Goal: Information Seeking & Learning: Check status

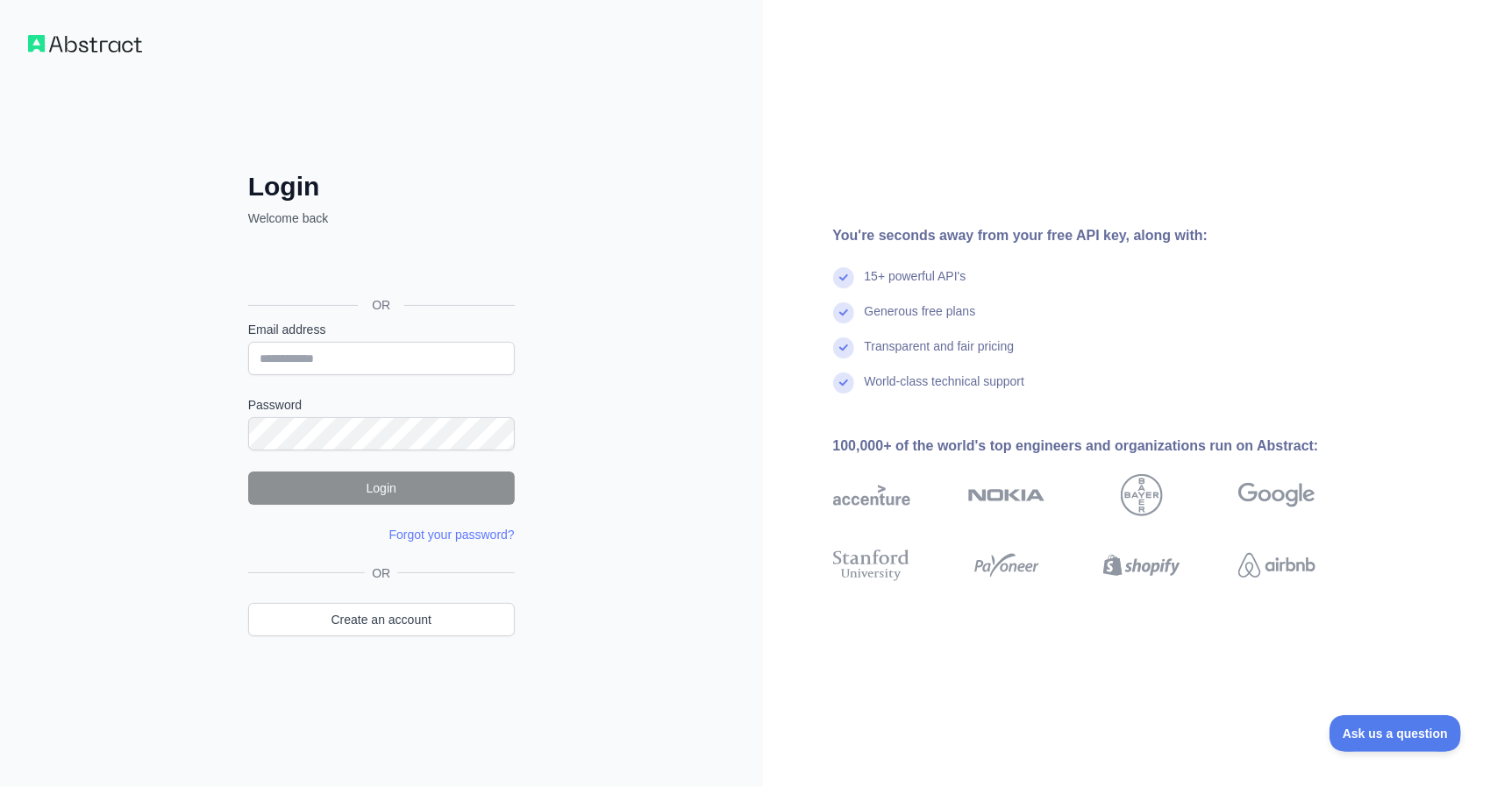
click at [570, 161] on div "Login Welcome back OR Email address Password Login Forgot your password? Please…" at bounding box center [381, 393] width 763 height 787
type input "**********"
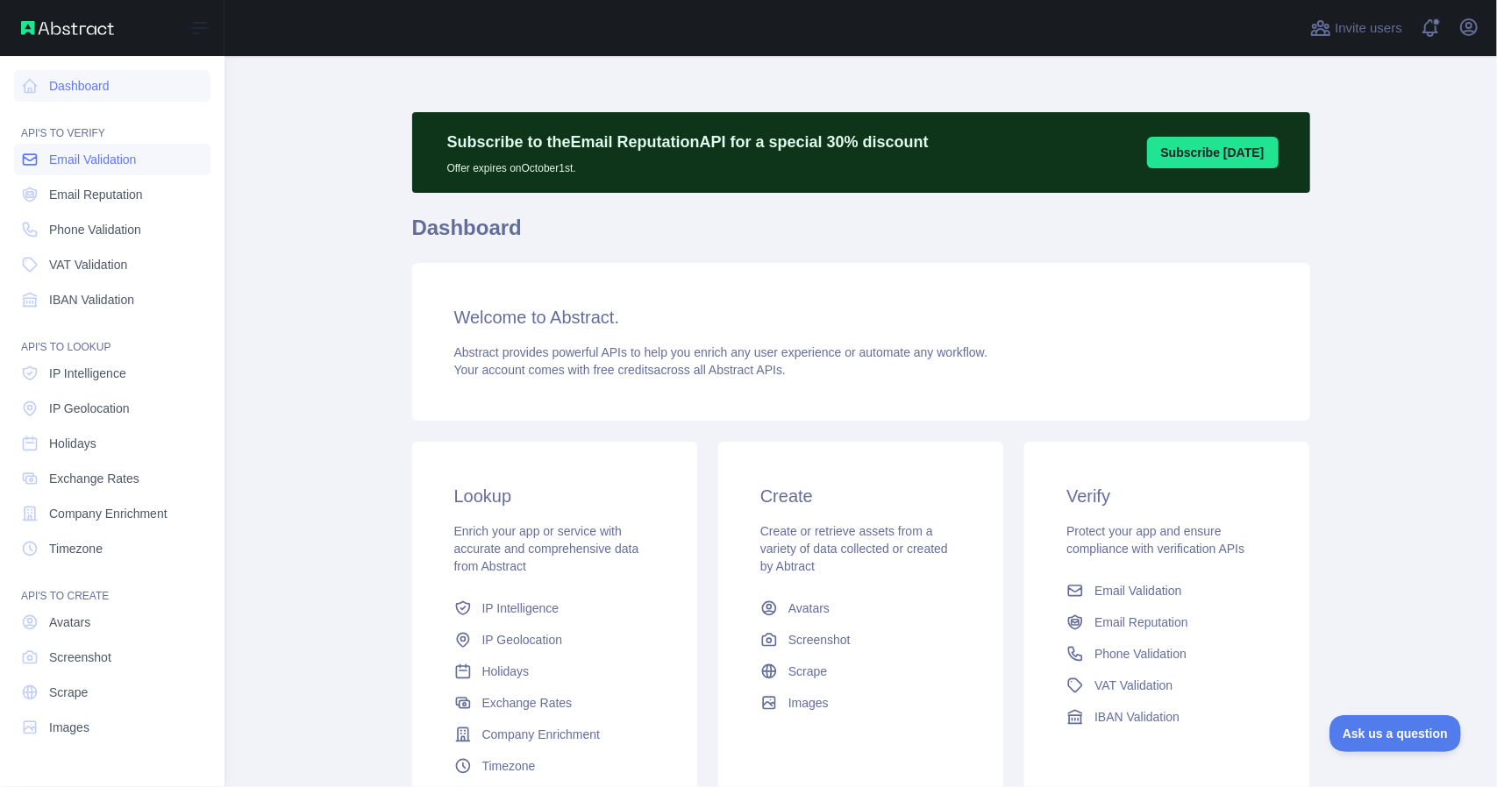
click at [105, 169] on link "Email Validation" at bounding box center [112, 160] width 196 height 32
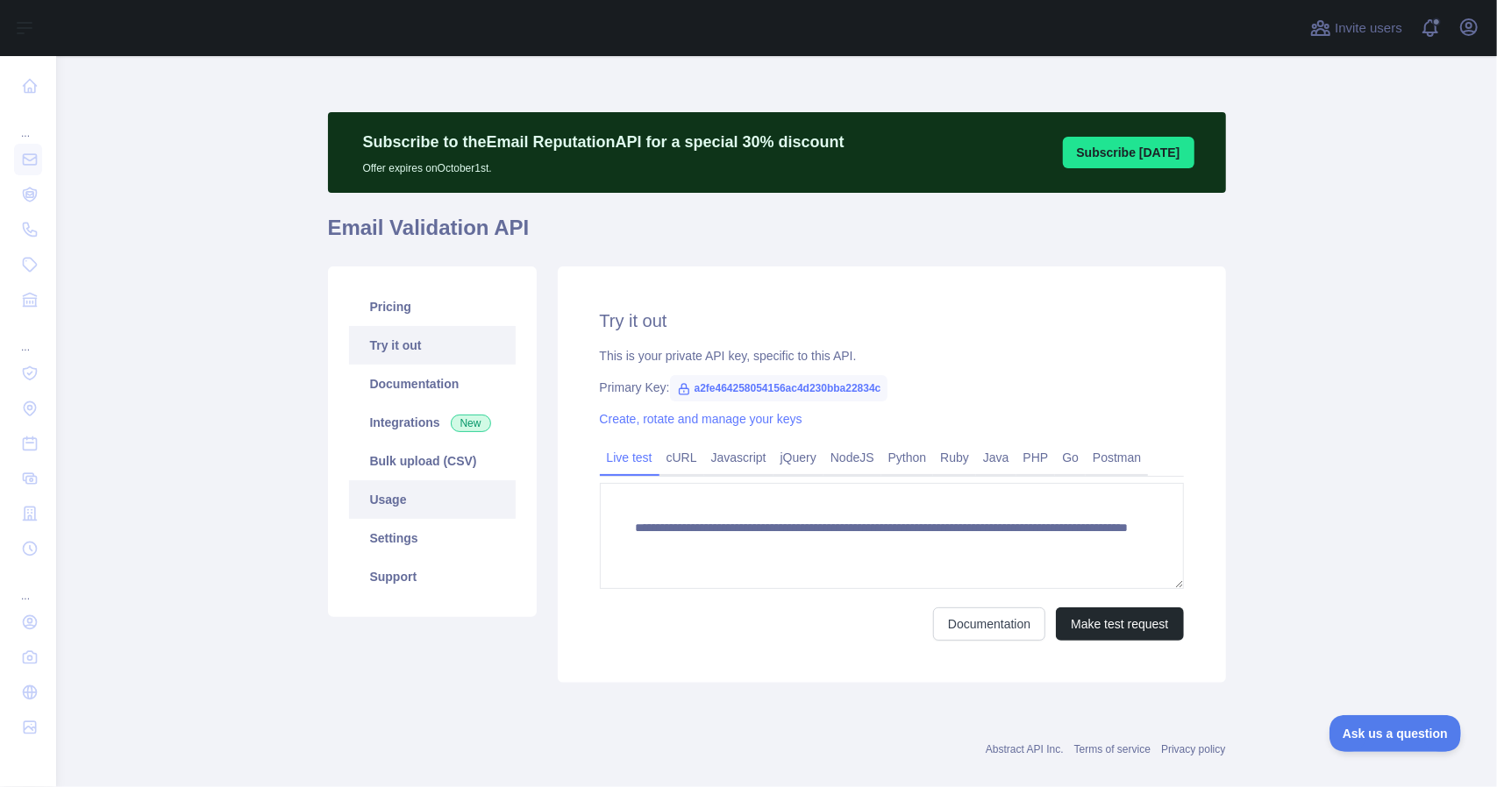
click at [388, 495] on link "Usage" at bounding box center [432, 500] width 167 height 39
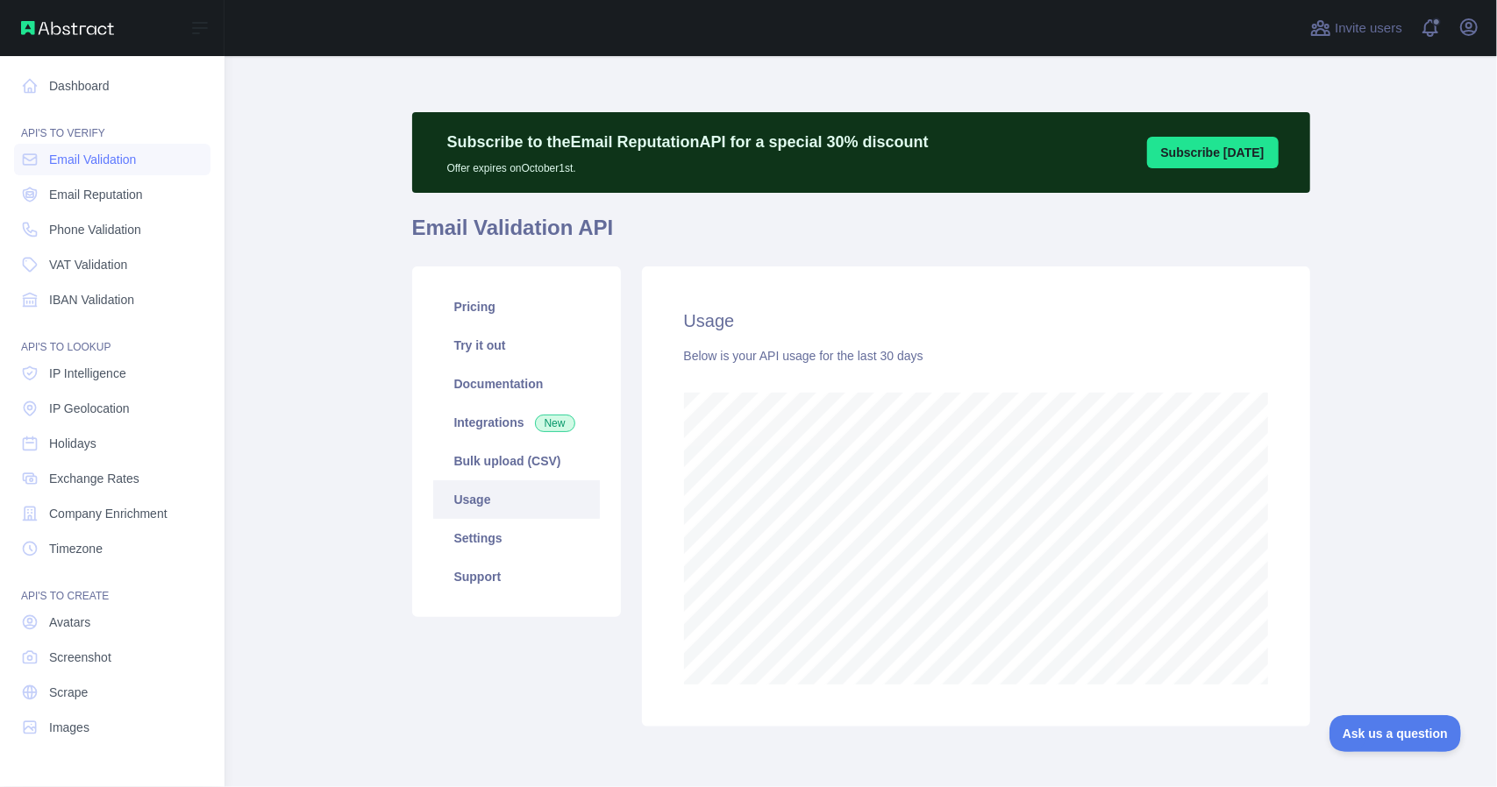
scroll to position [876190, 875662]
click at [48, 87] on link "Dashboard" at bounding box center [112, 86] width 196 height 32
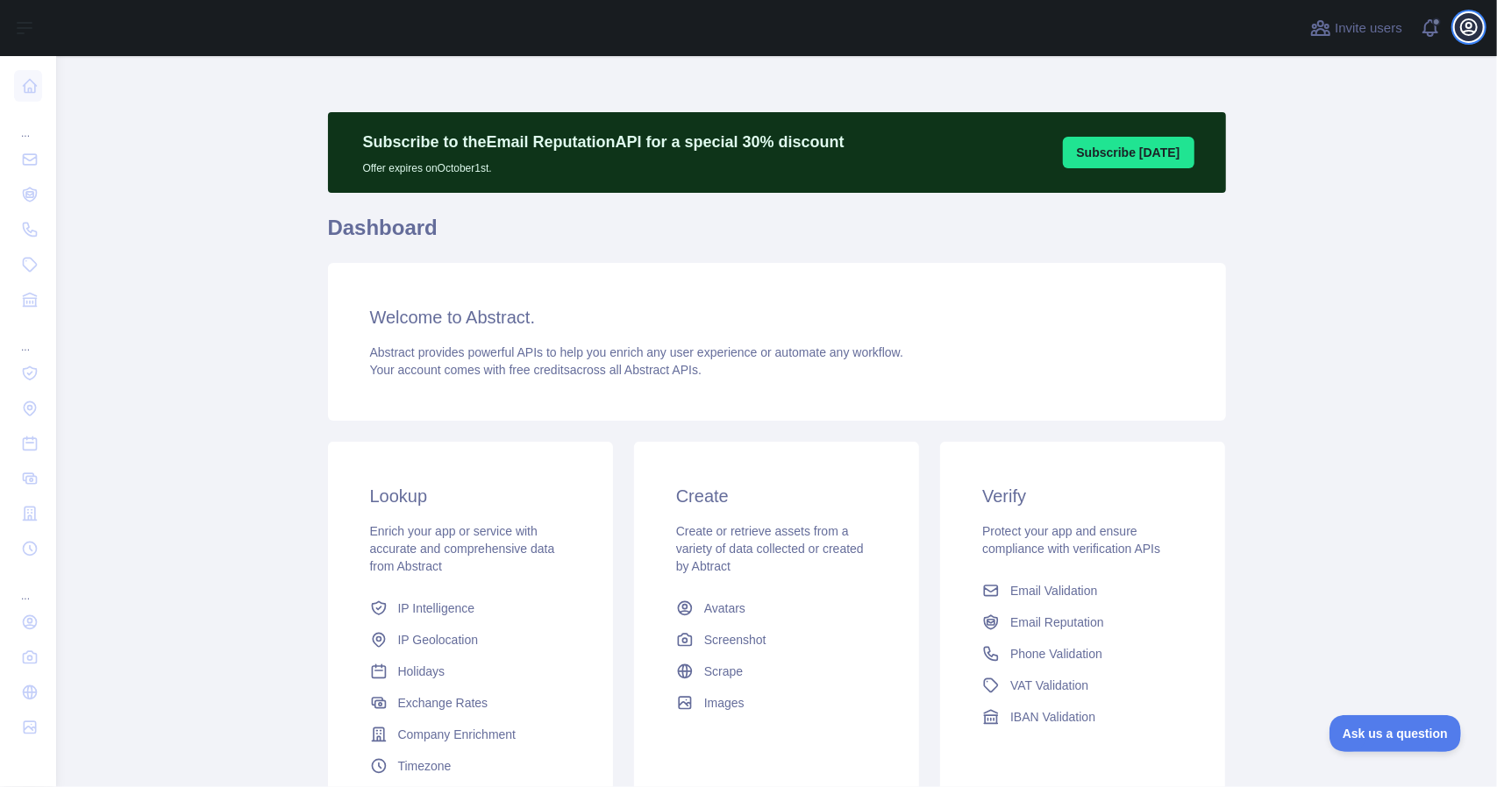
click at [1472, 29] on icon "button" at bounding box center [1468, 27] width 21 height 21
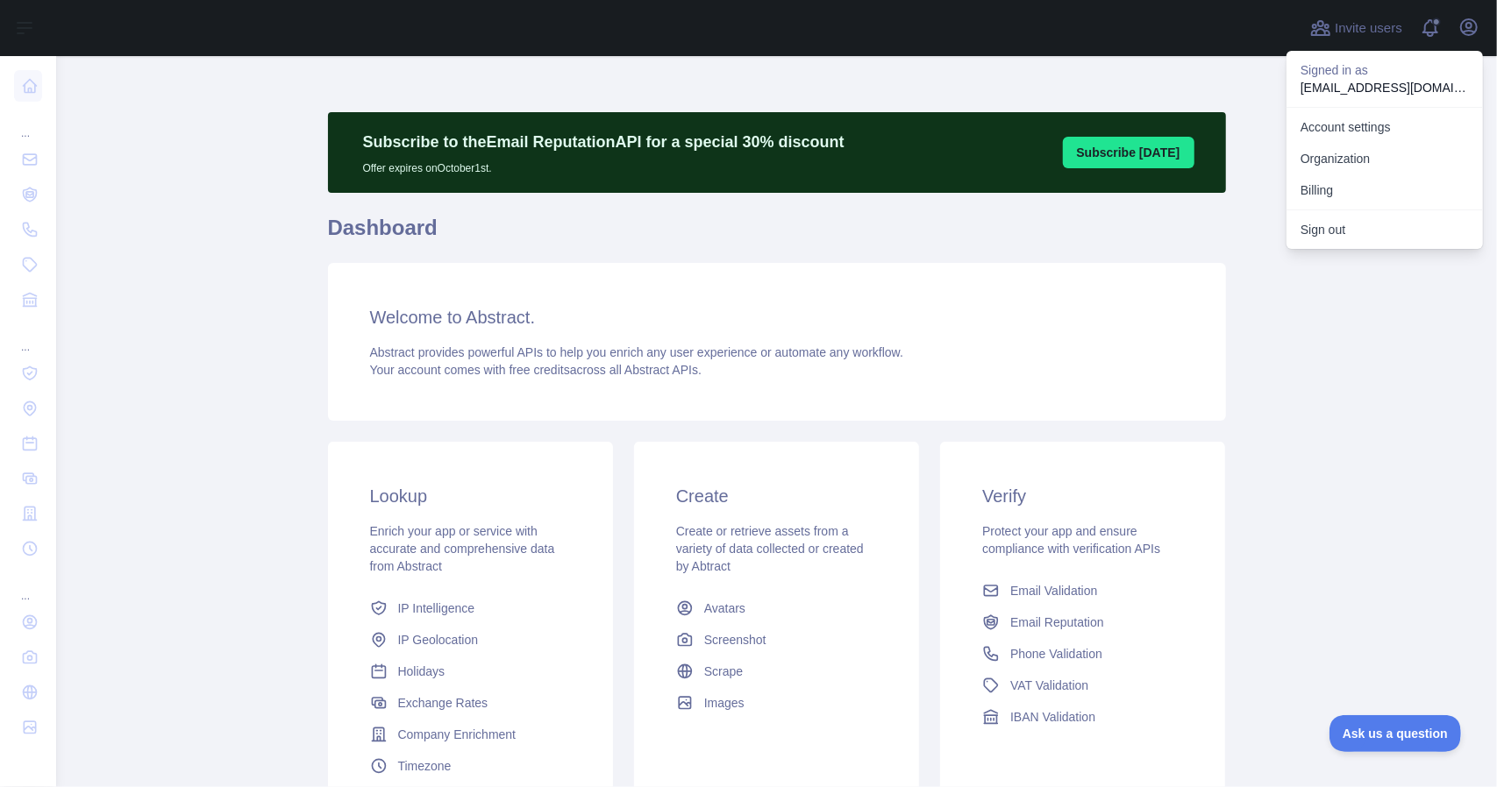
click at [1193, 395] on div "Welcome to Abstract. Abstract provides powerful APIs to help you enrich any use…" at bounding box center [777, 342] width 898 height 158
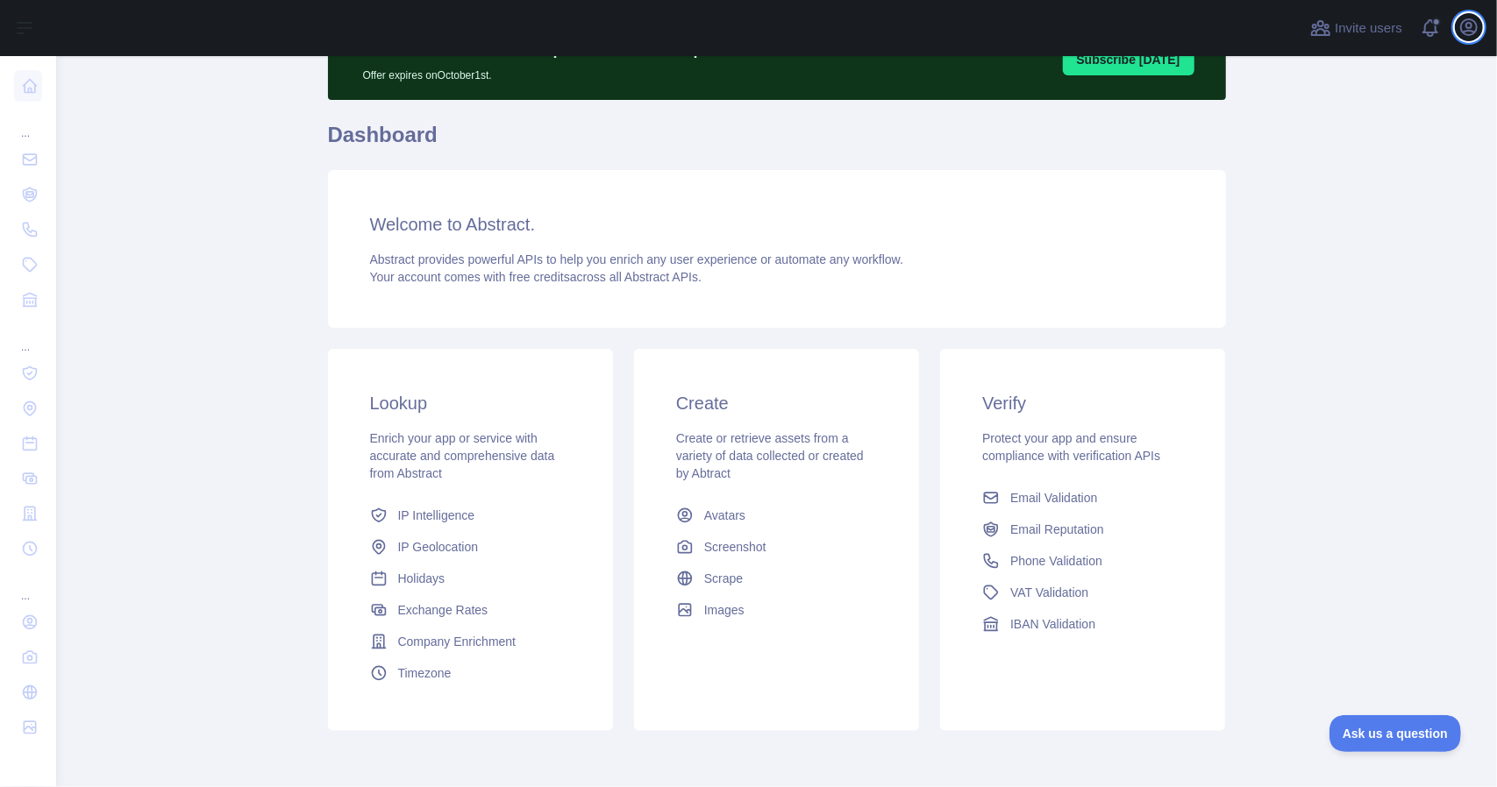
scroll to position [167, 0]
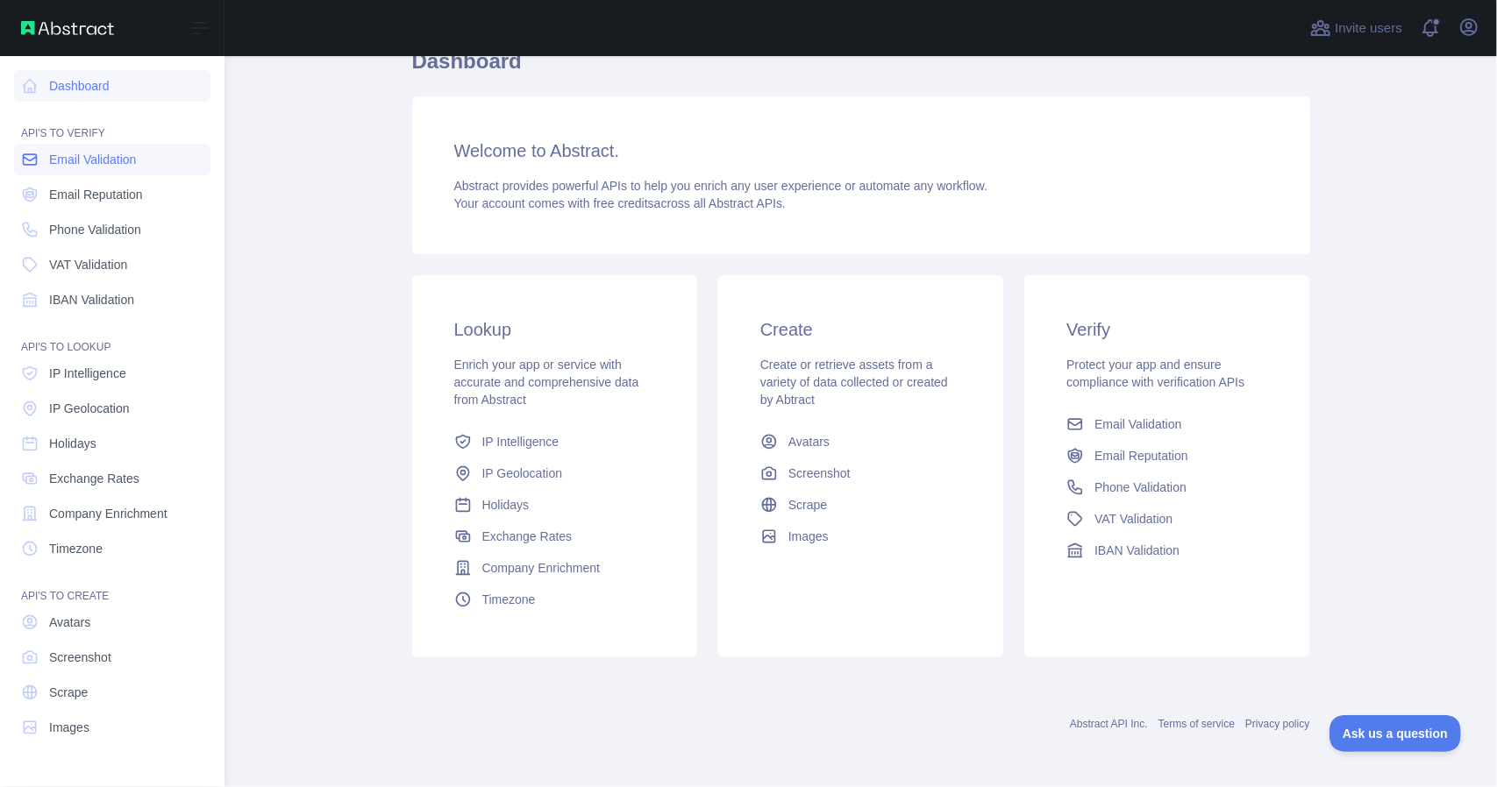
click at [80, 166] on span "Email Validation" at bounding box center [92, 160] width 87 height 18
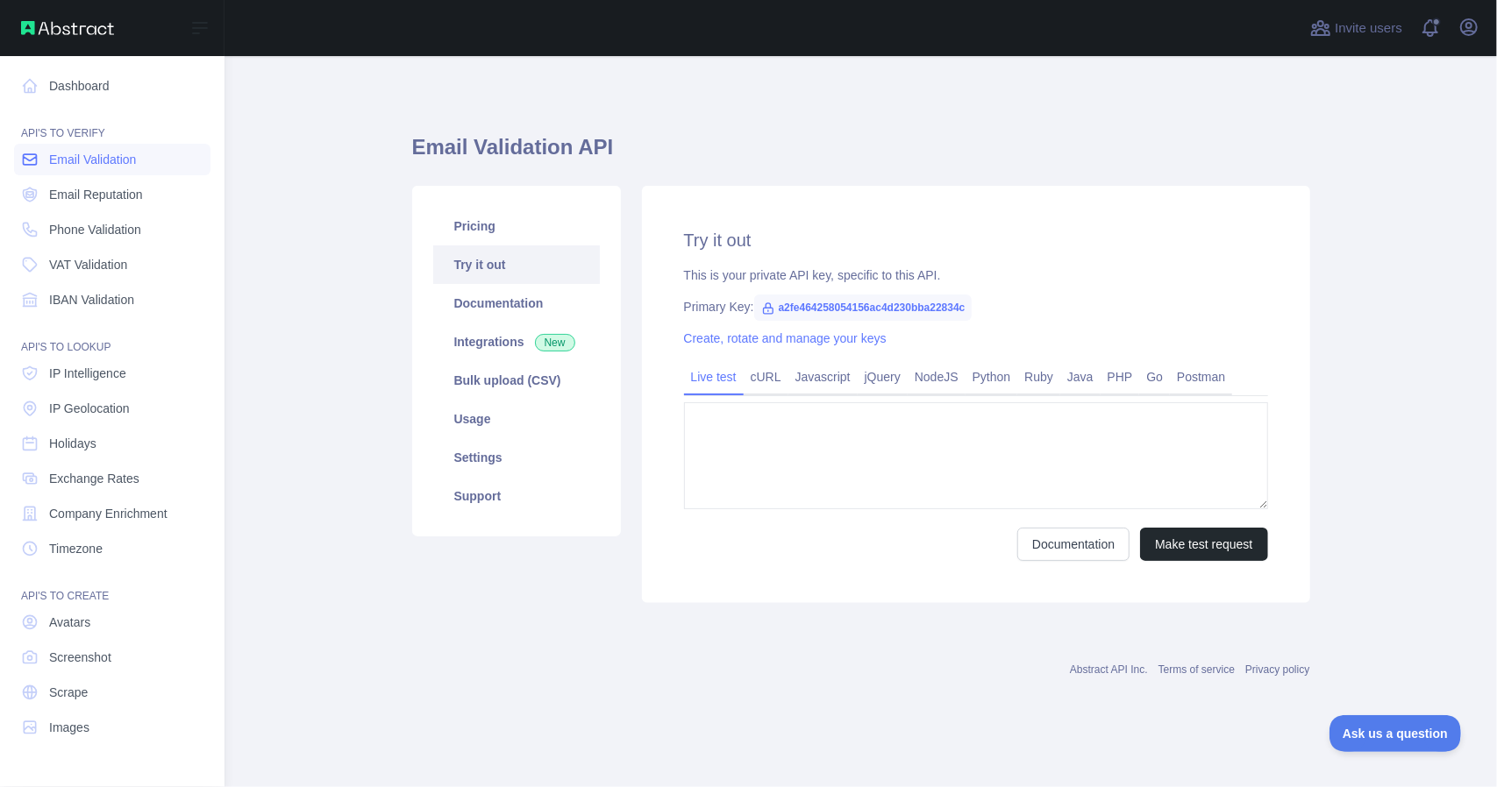
type textarea "**********"
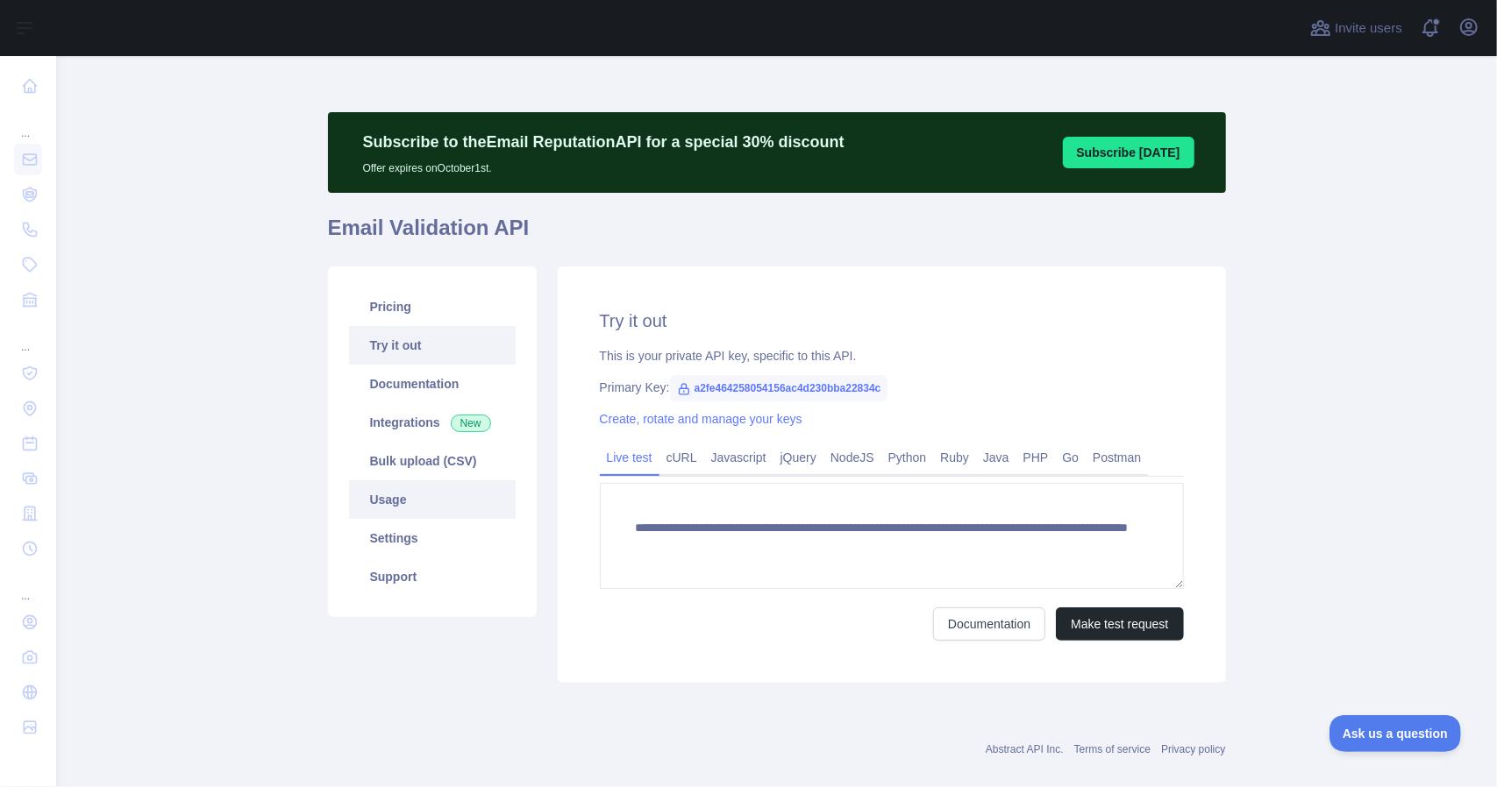
click at [384, 506] on link "Usage" at bounding box center [432, 500] width 167 height 39
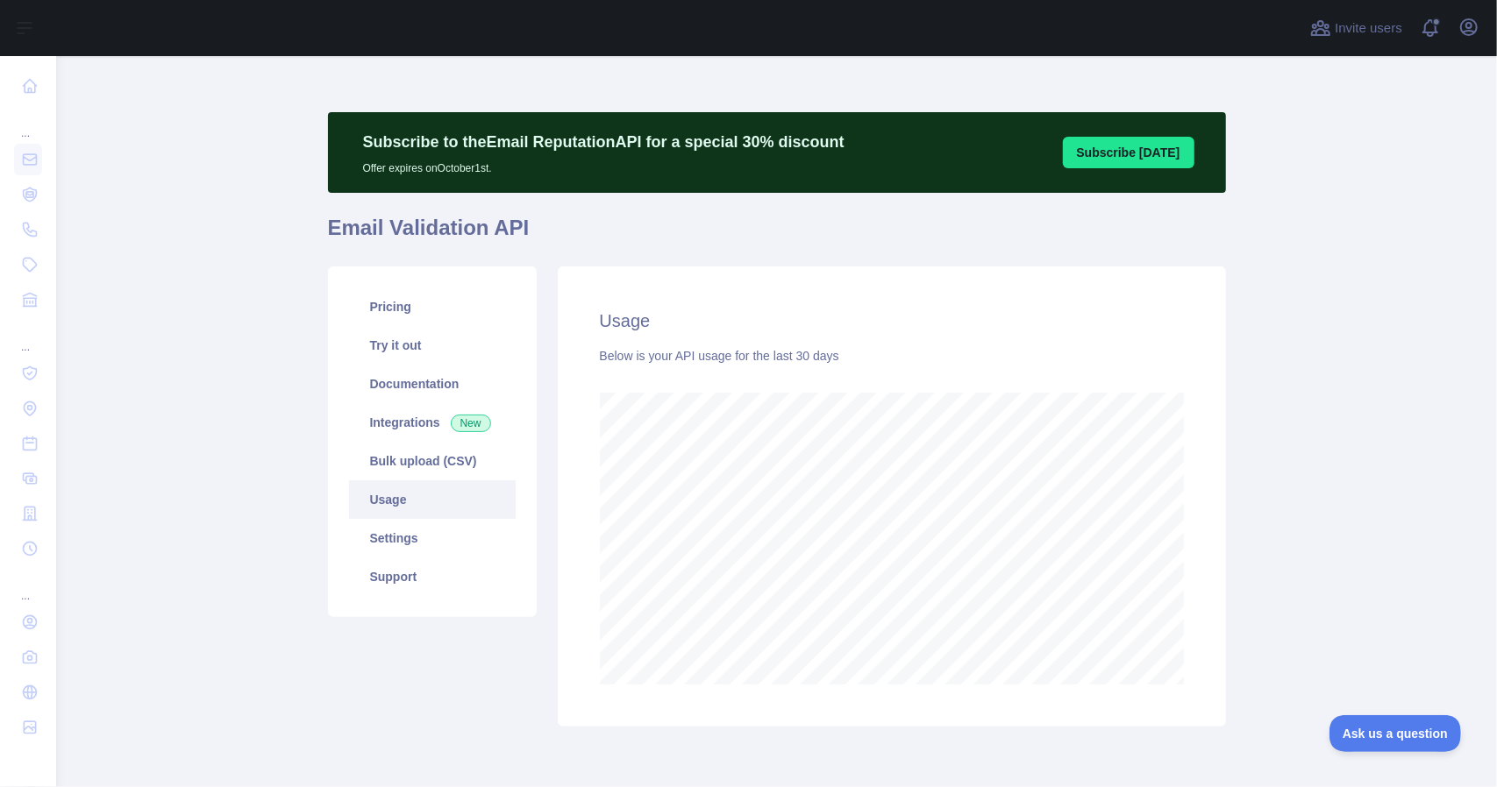
scroll to position [876190, 875662]
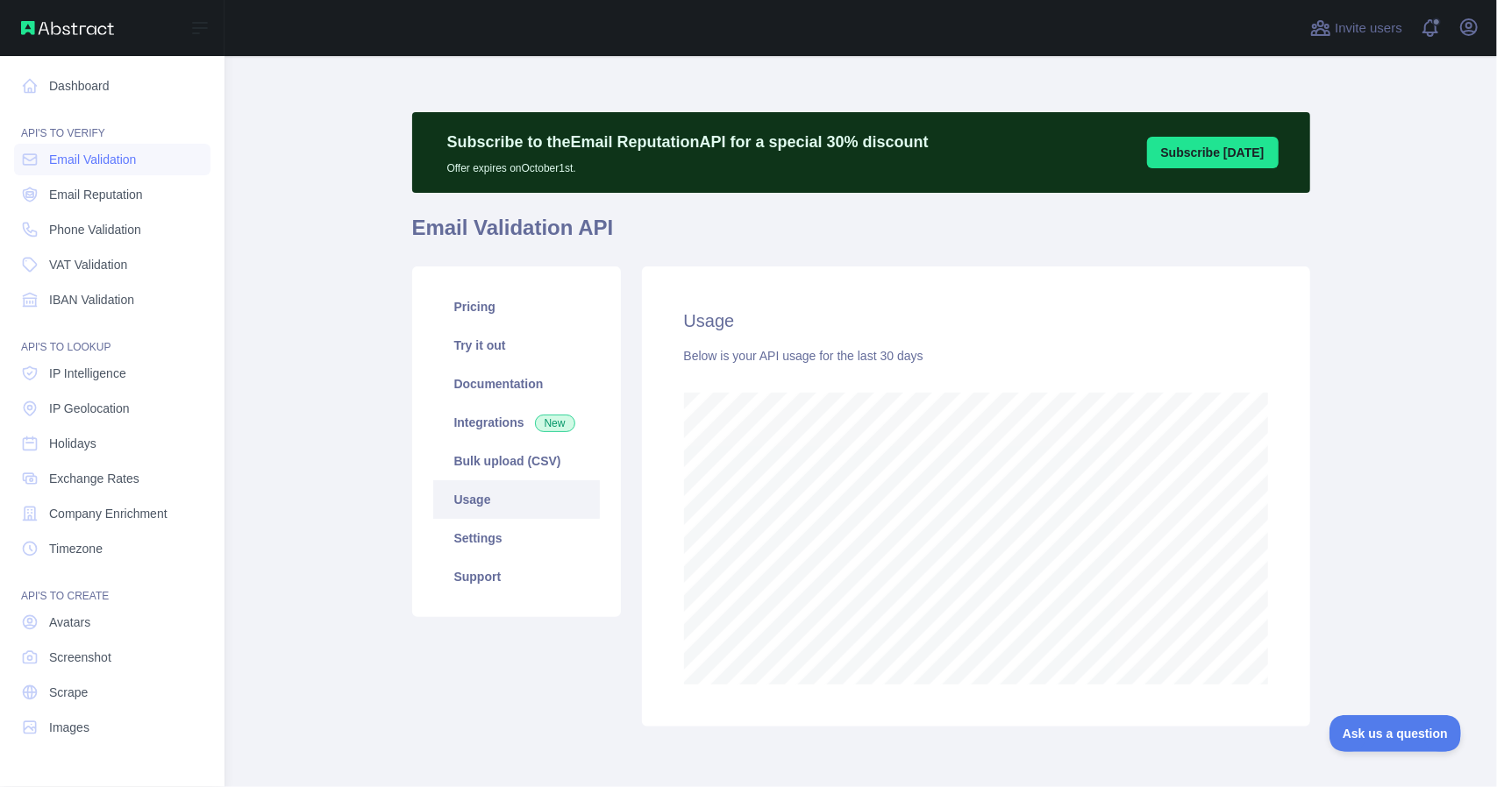
click at [54, 25] on img at bounding box center [67, 28] width 93 height 14
click at [75, 96] on link "Dashboard" at bounding box center [112, 86] width 196 height 32
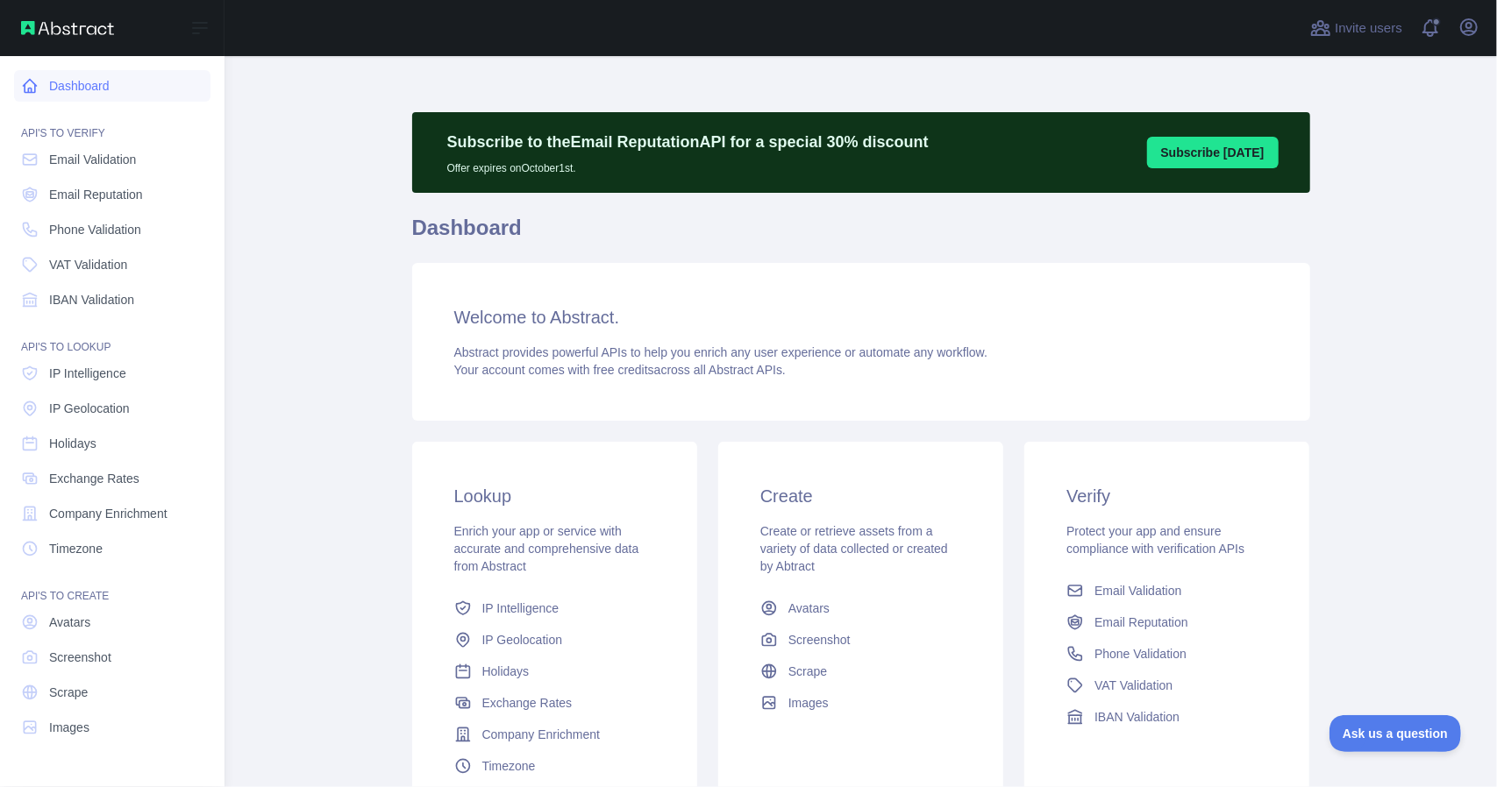
click at [75, 94] on link "Dashboard" at bounding box center [112, 86] width 196 height 32
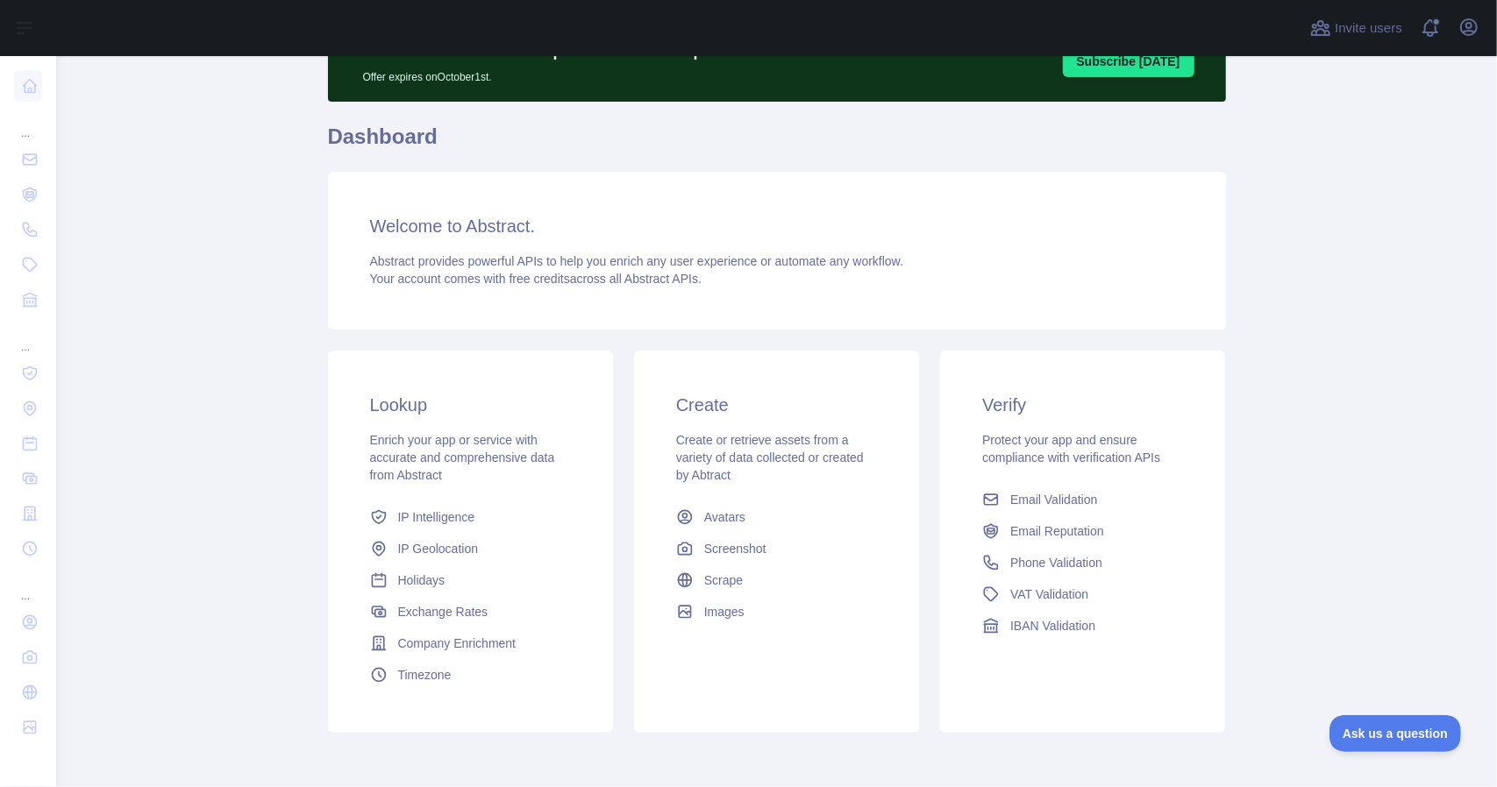
scroll to position [167, 0]
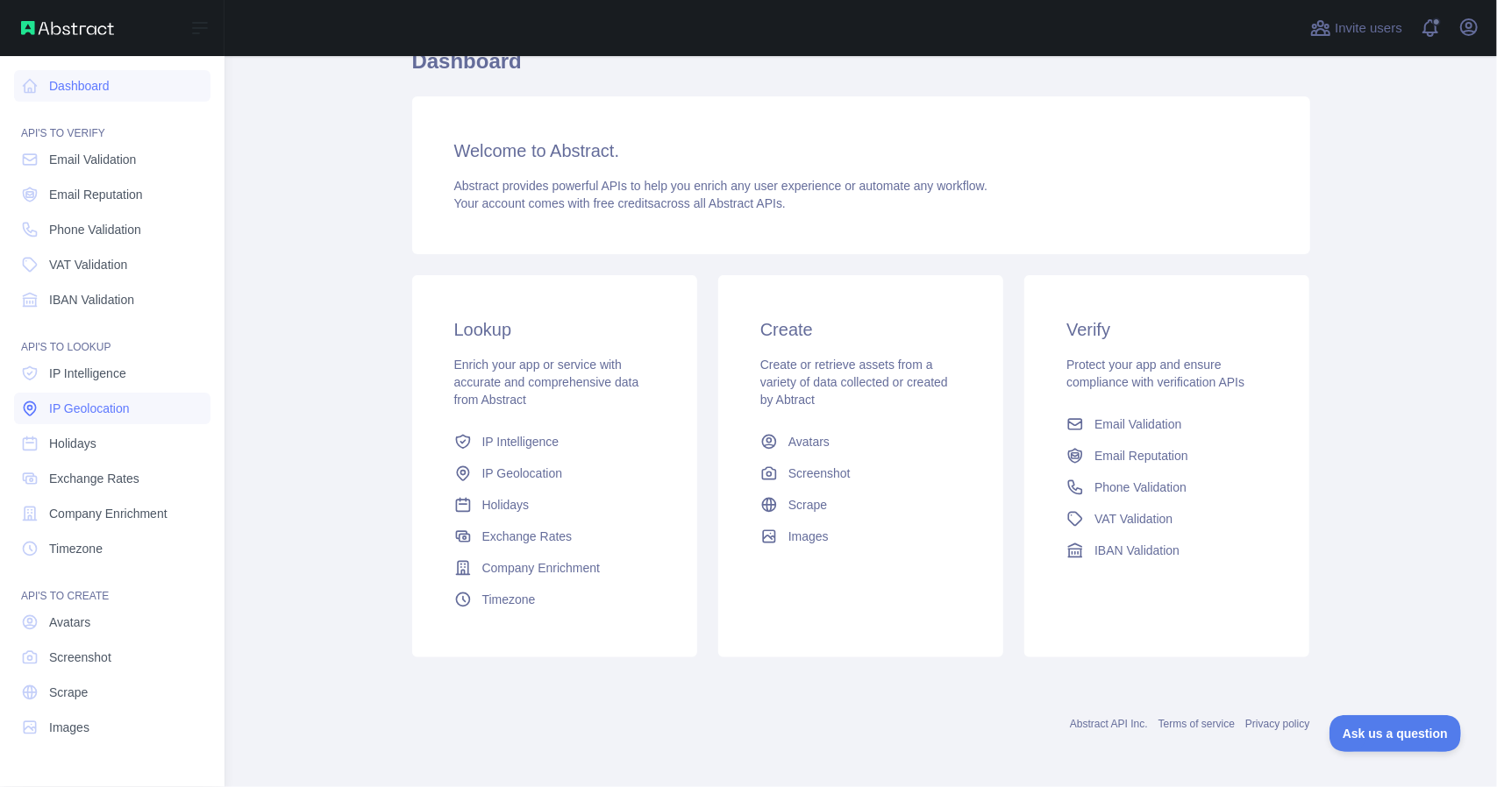
click at [102, 406] on span "IP Geolocation" at bounding box center [89, 409] width 81 height 18
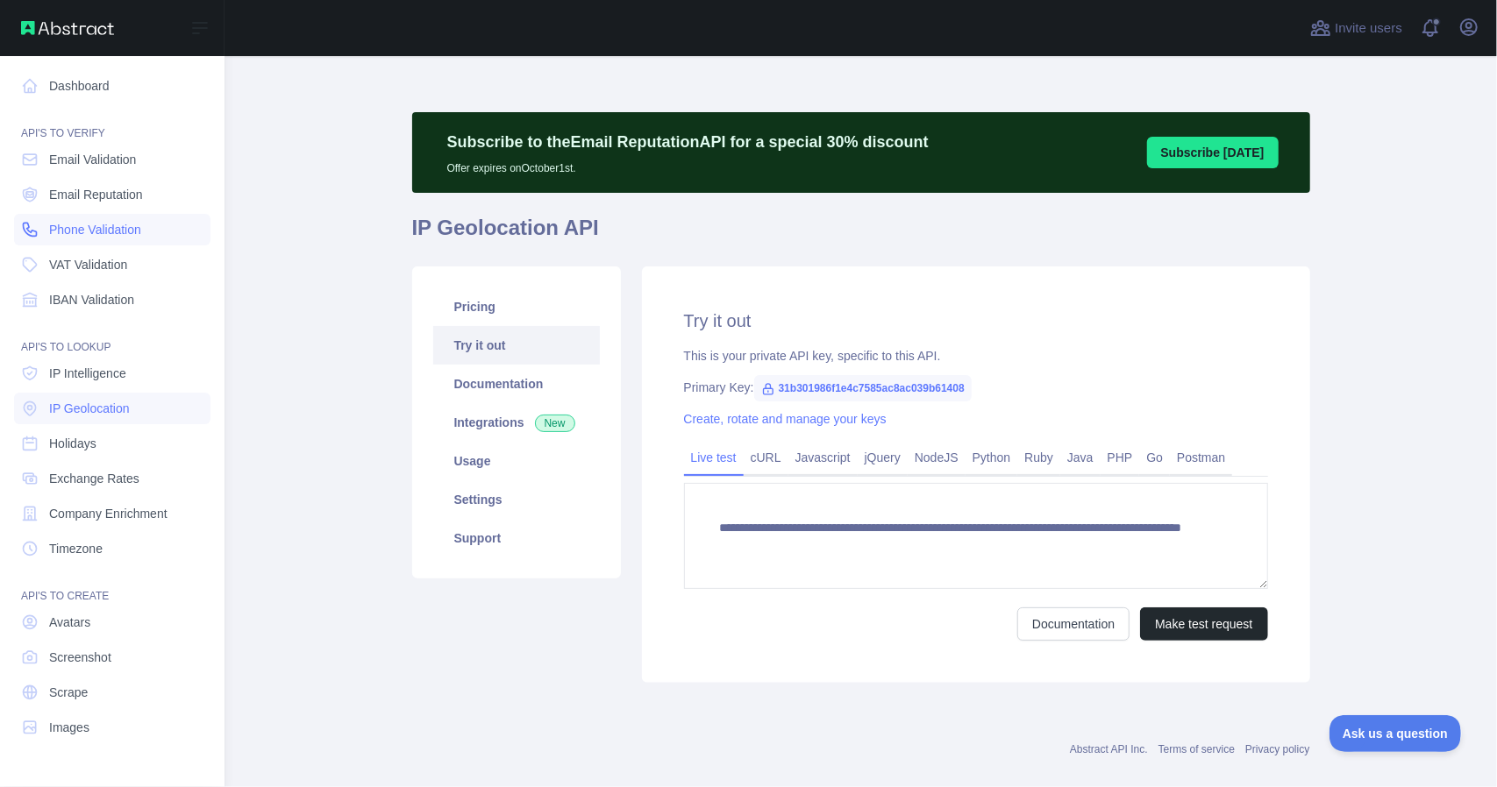
click at [131, 231] on span "Phone Validation" at bounding box center [95, 230] width 92 height 18
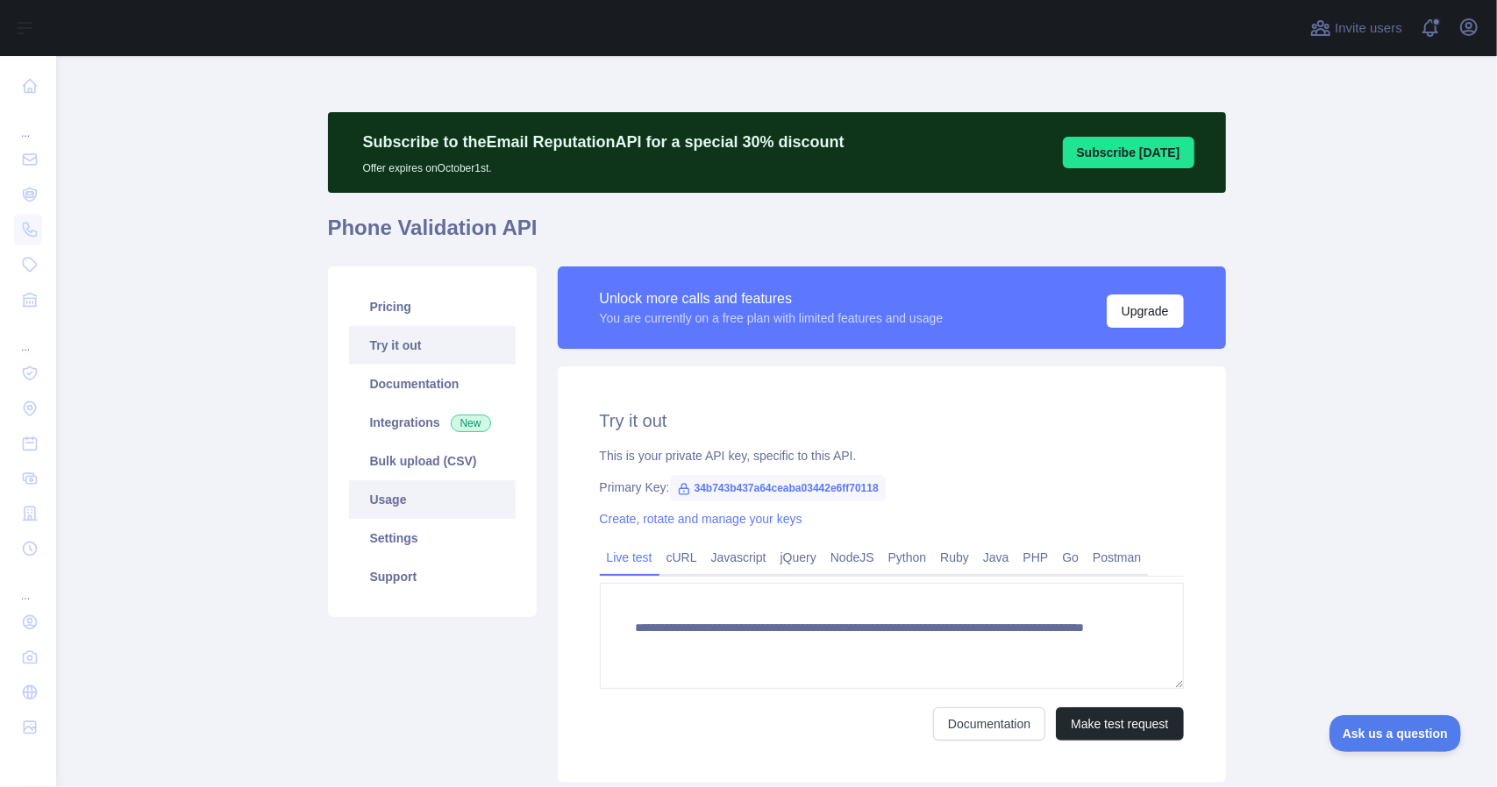
click at [395, 498] on link "Usage" at bounding box center [432, 500] width 167 height 39
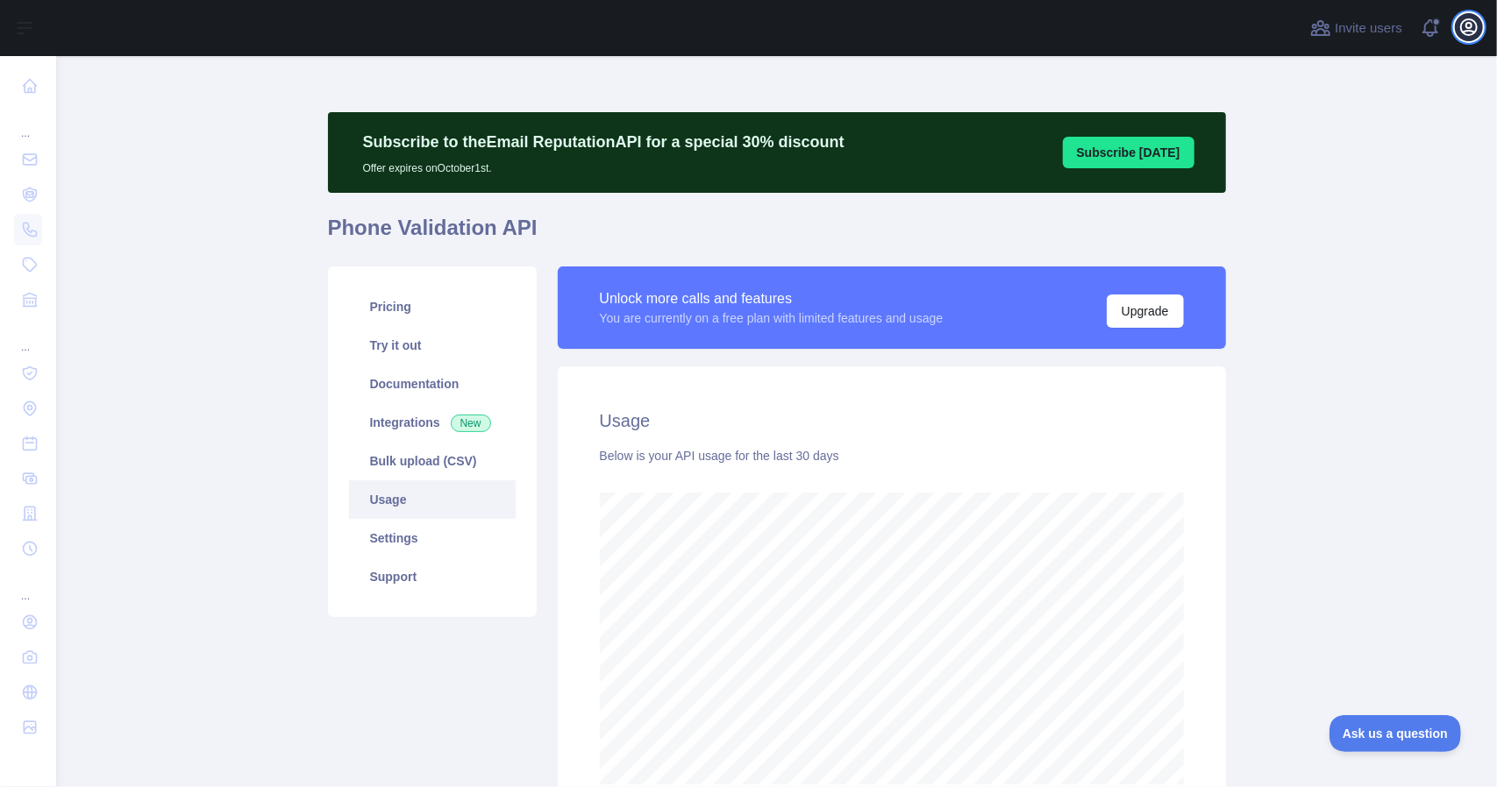
click at [1473, 25] on icon "button" at bounding box center [1468, 27] width 21 height 21
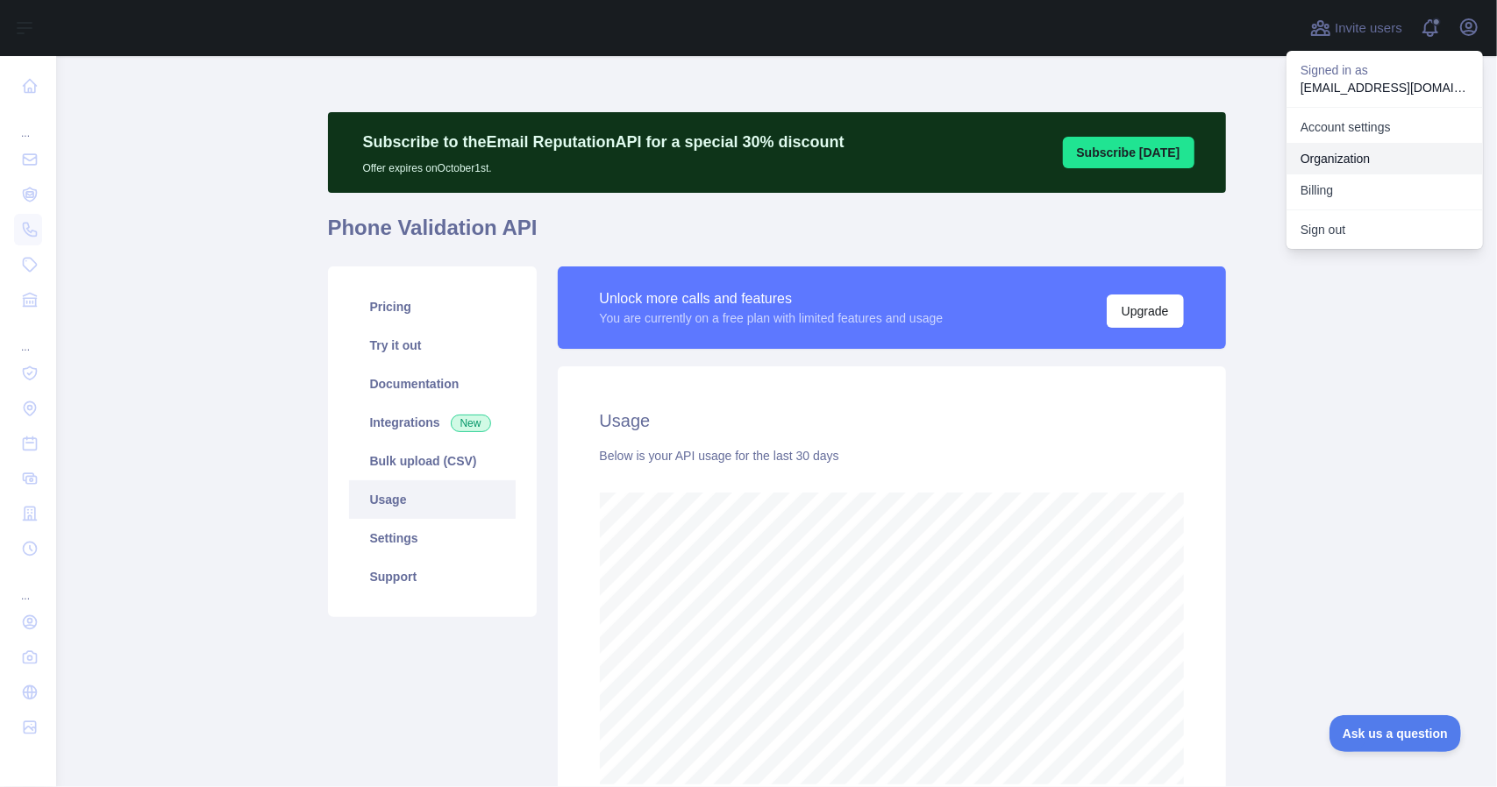
click at [1336, 156] on link "Organization" at bounding box center [1384, 159] width 196 height 32
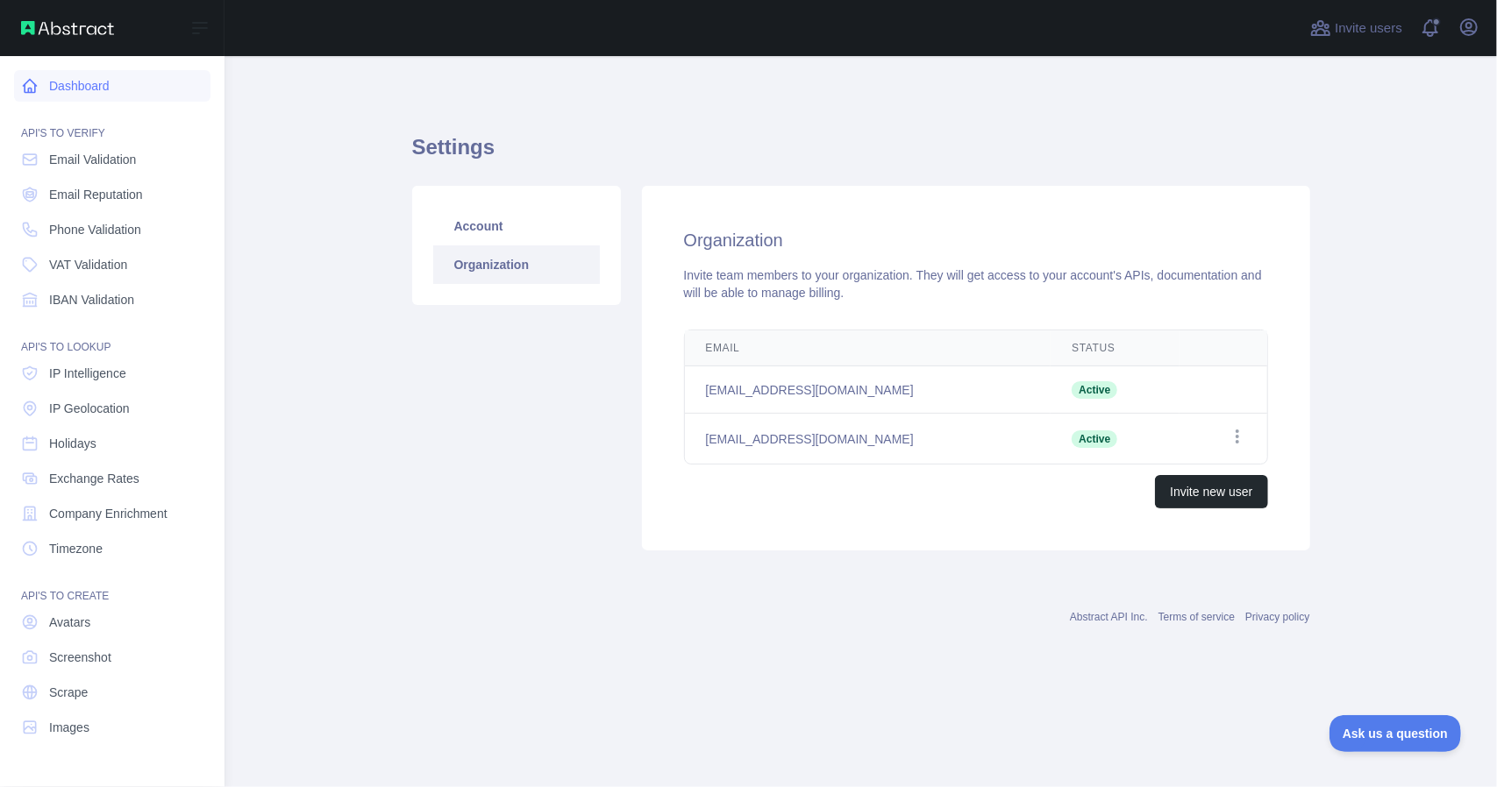
click at [72, 75] on link "Dashboard" at bounding box center [112, 86] width 196 height 32
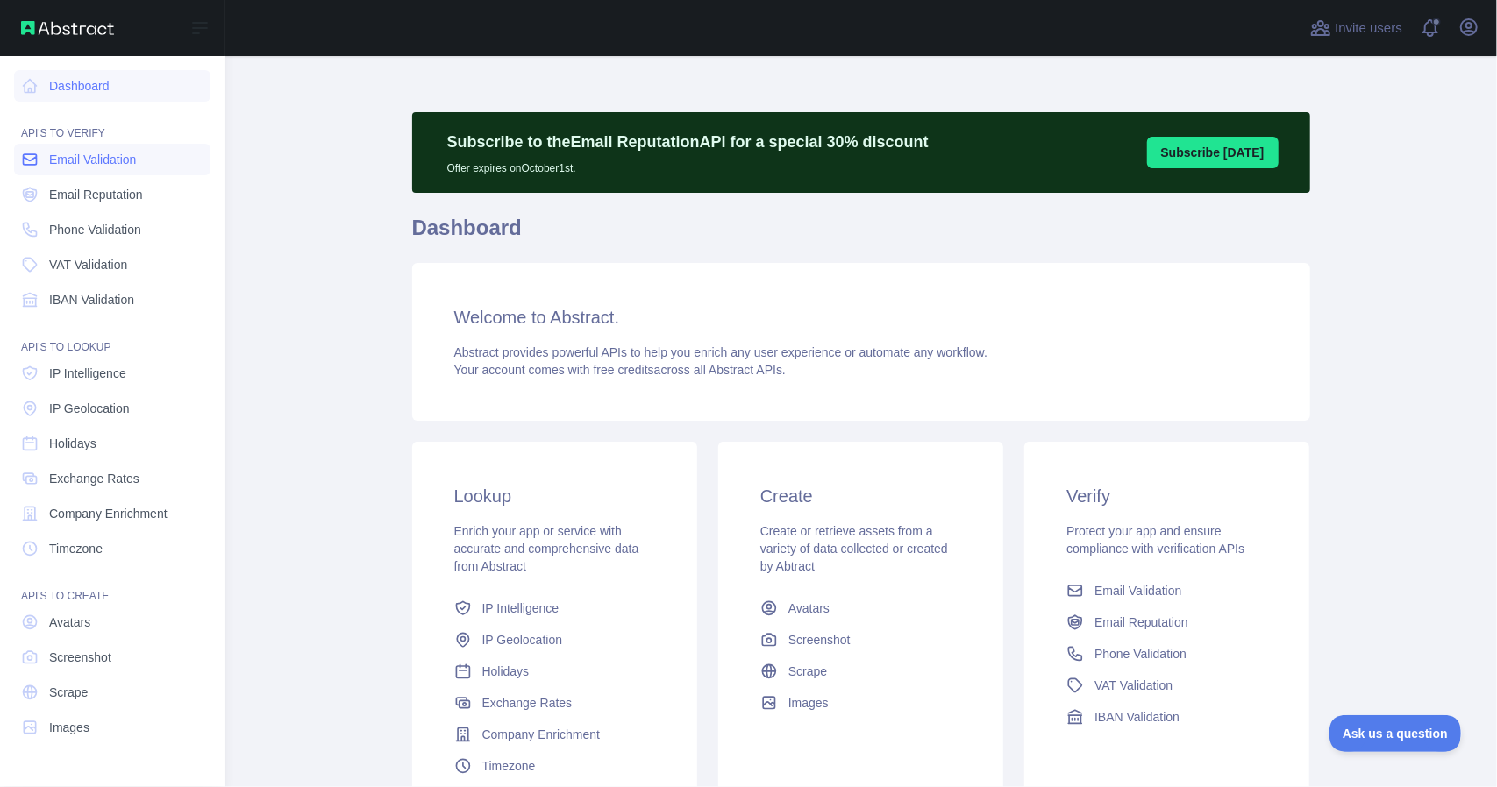
click at [91, 167] on span "Email Validation" at bounding box center [92, 160] width 87 height 18
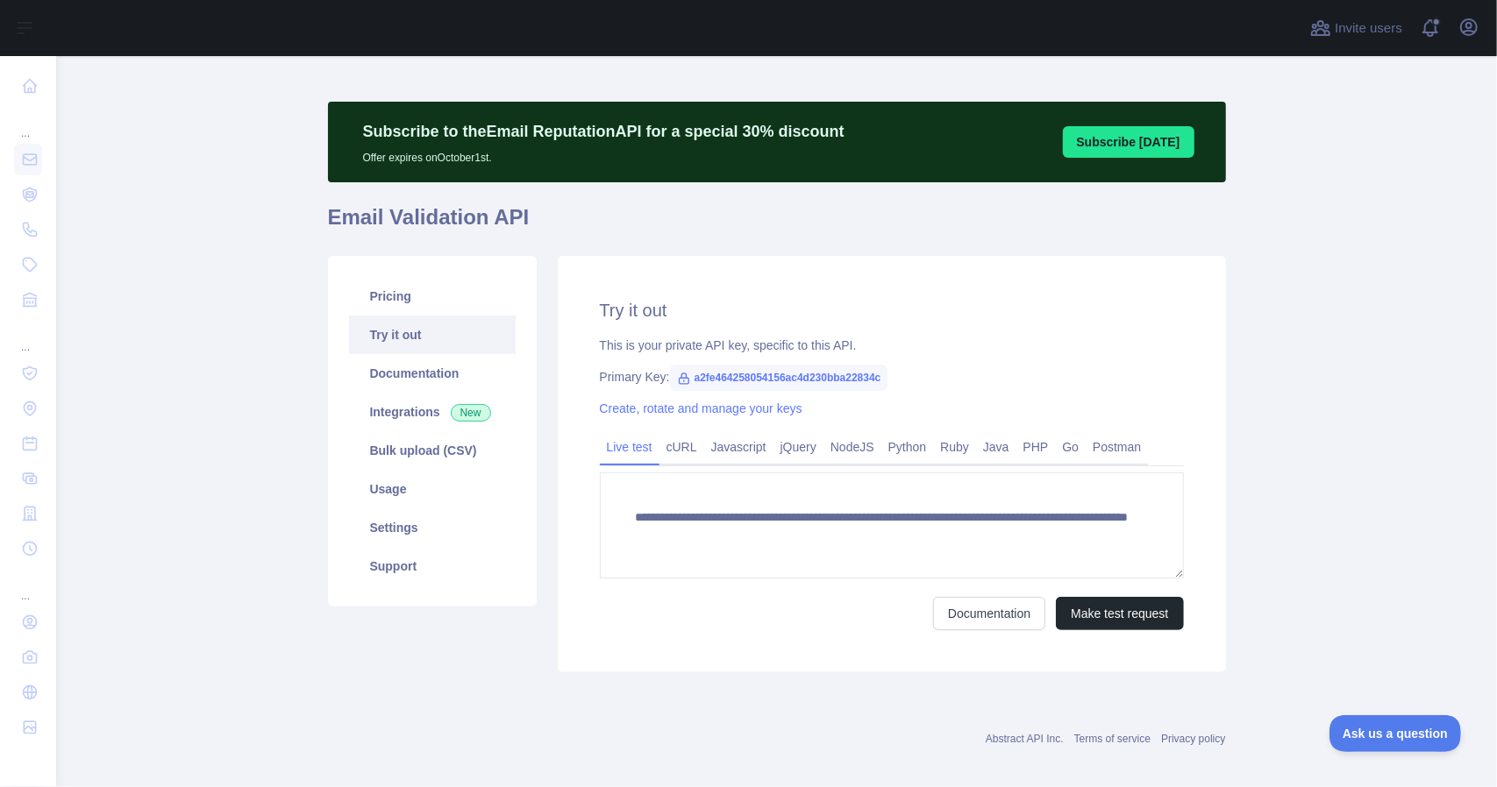
scroll to position [25, 0]
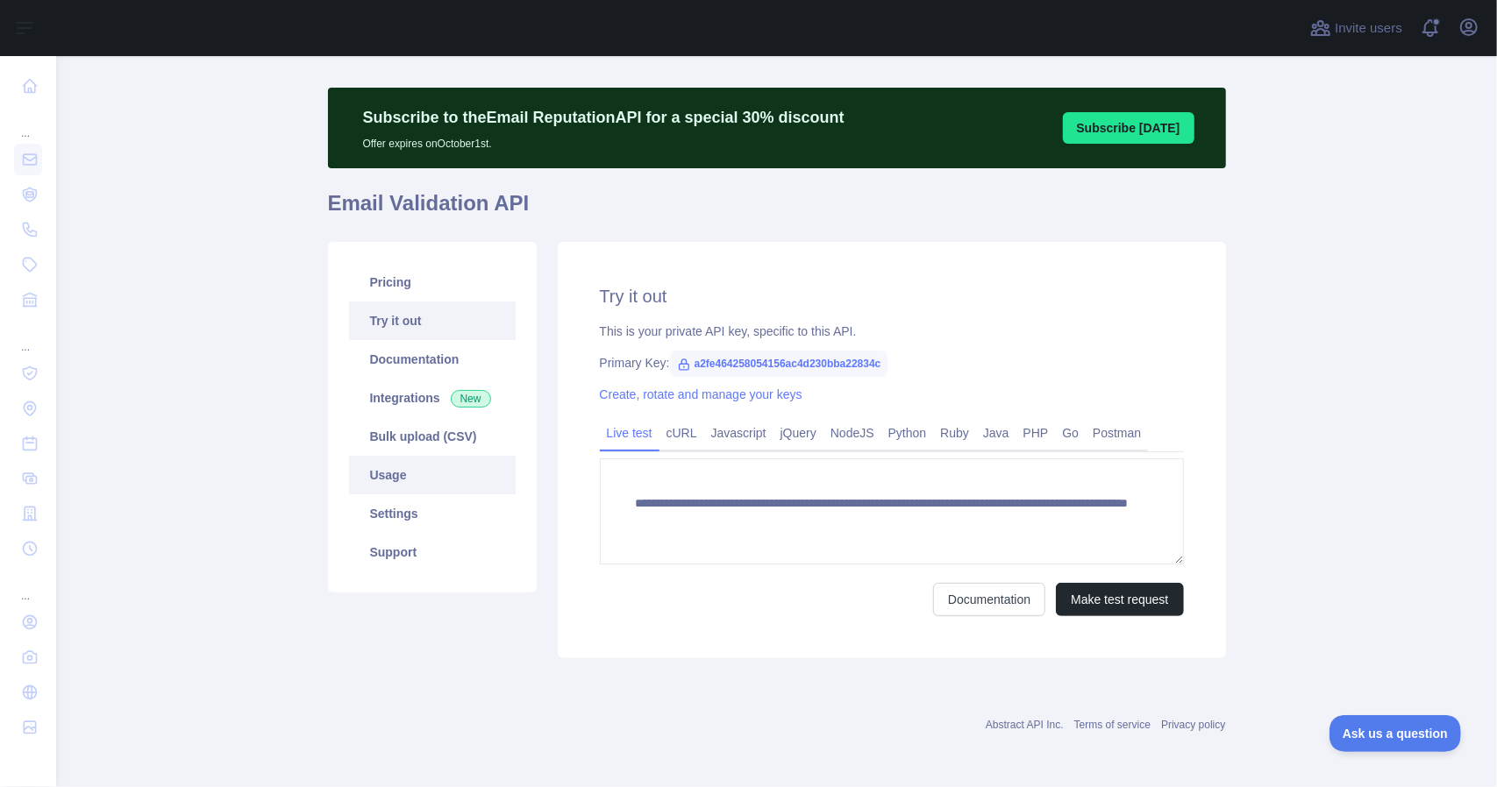
click at [416, 482] on link "Usage" at bounding box center [432, 475] width 167 height 39
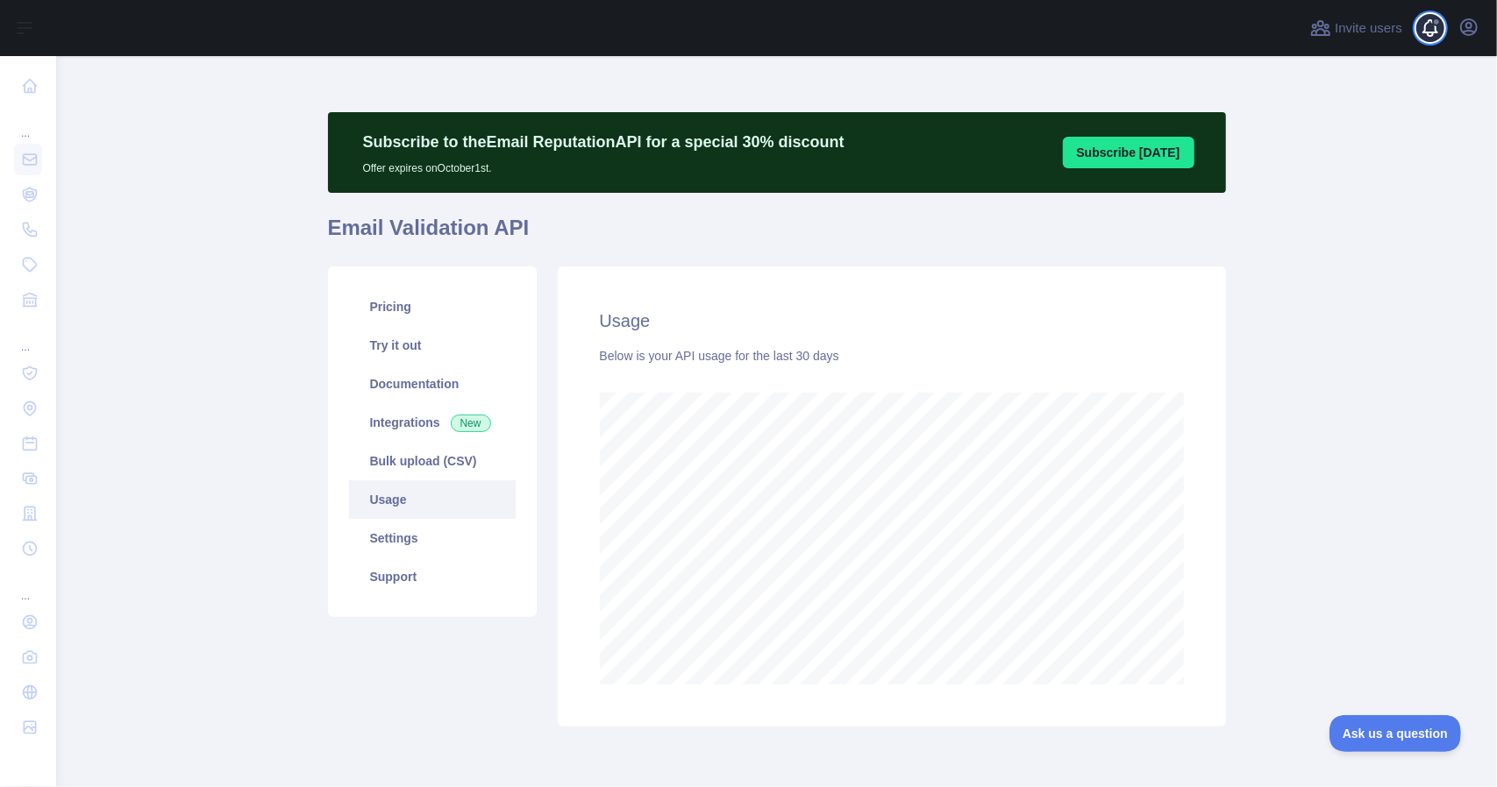
click at [1418, 26] on button "View notifications" at bounding box center [1430, 28] width 28 height 28
click at [1429, 27] on span at bounding box center [1437, 28] width 35 height 56
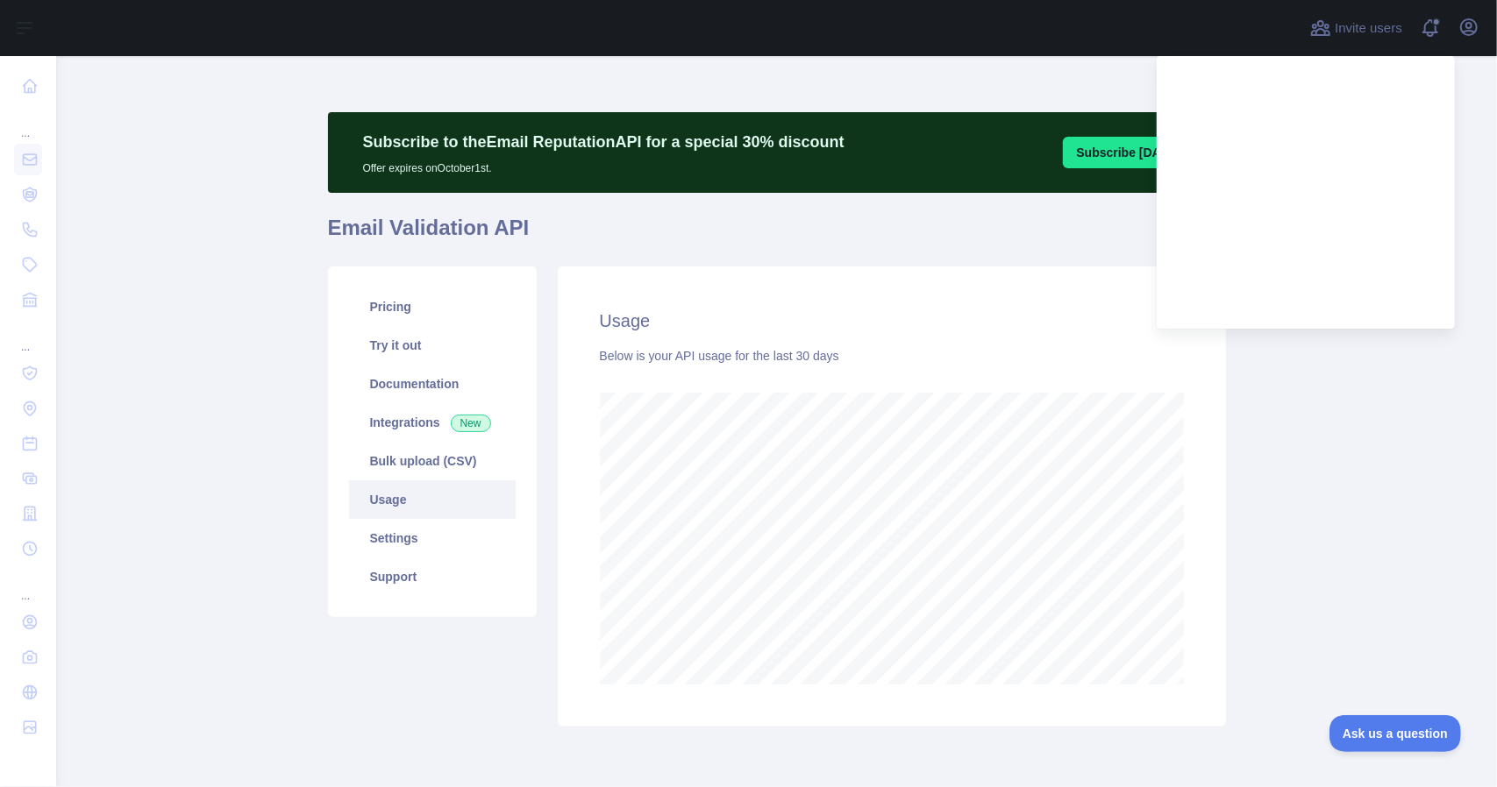
click at [1336, 401] on main "Subscribe to the Email Reputation API for a special 30 % discount Offer expires…" at bounding box center [776, 421] width 1441 height 731
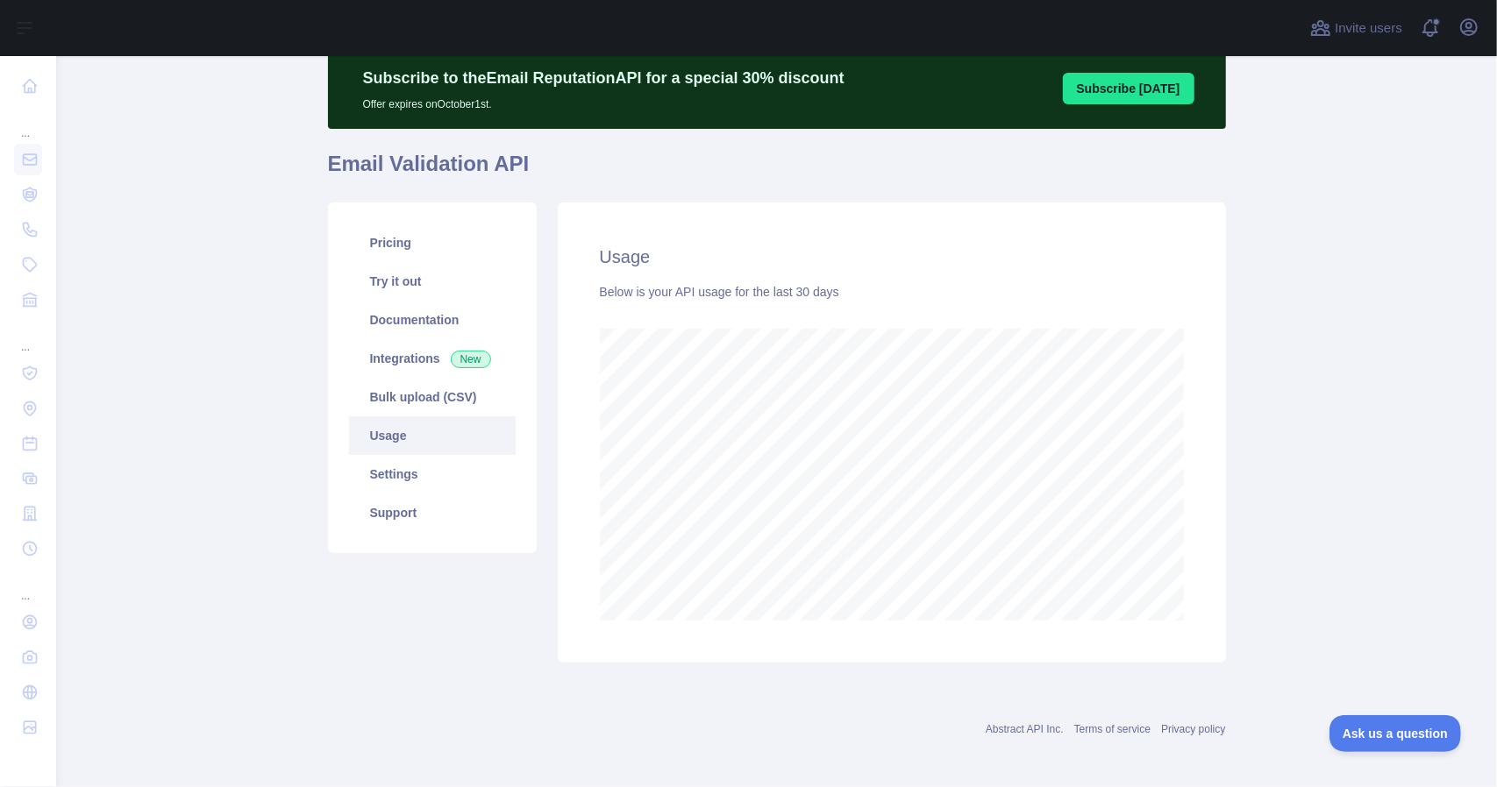
scroll to position [69, 0]
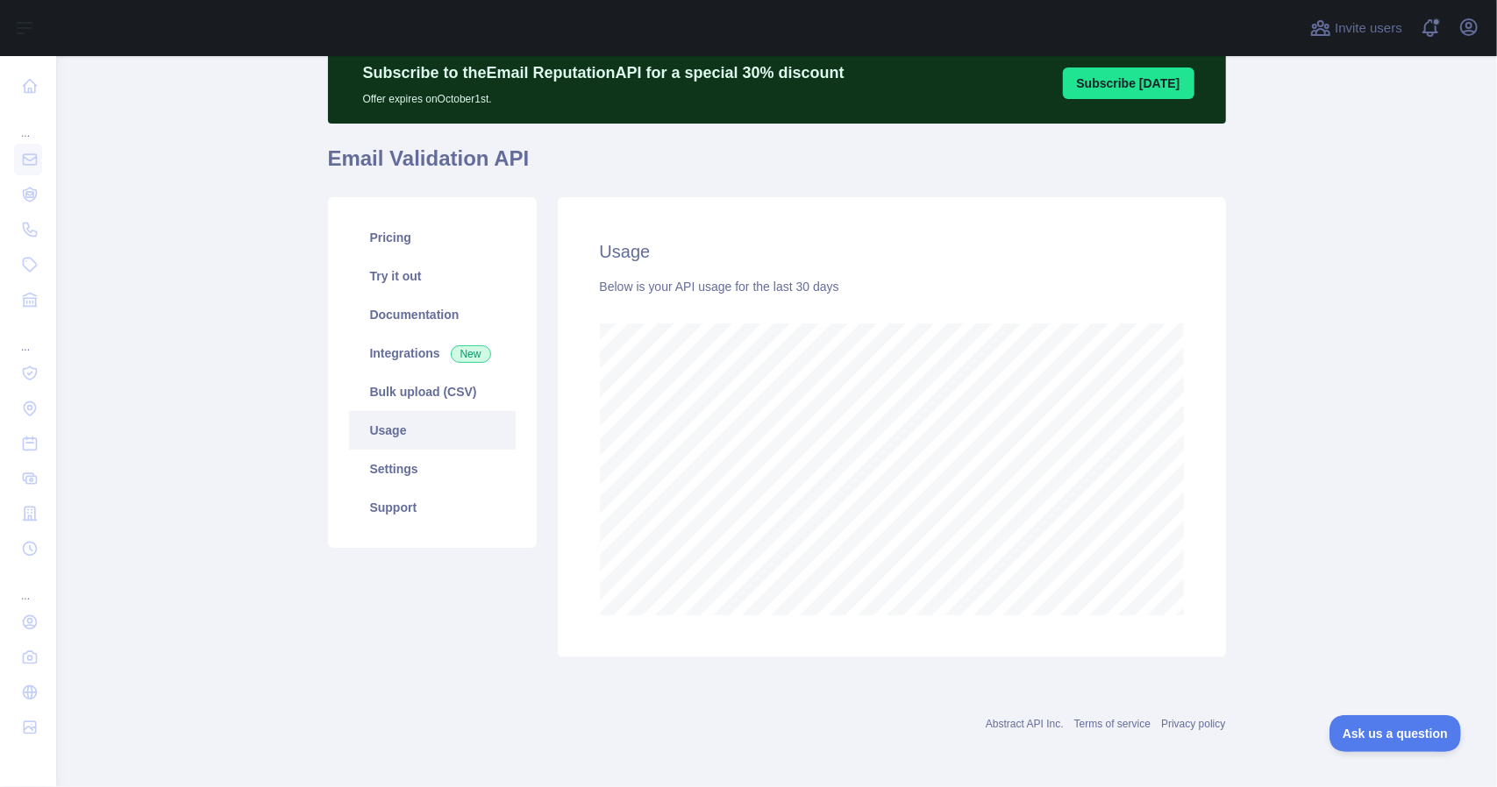
drag, startPoint x: 1268, startPoint y: 213, endPoint x: 1214, endPoint y: 158, distance: 77.5
click at [1268, 212] on main "Subscribe to the Email Reputation API for a special 30 % discount Offer expires…" at bounding box center [776, 421] width 1441 height 731
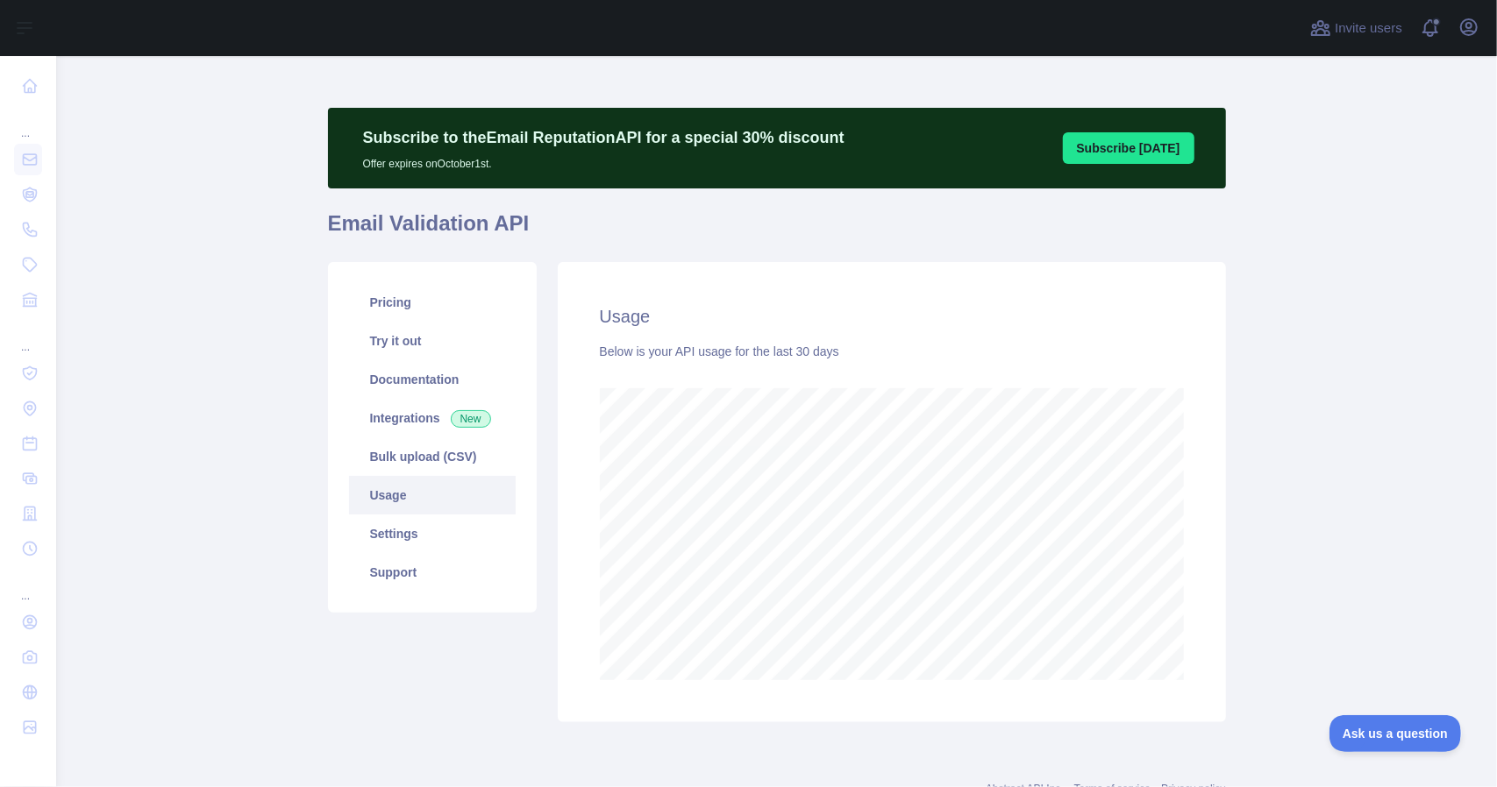
scroll to position [0, 0]
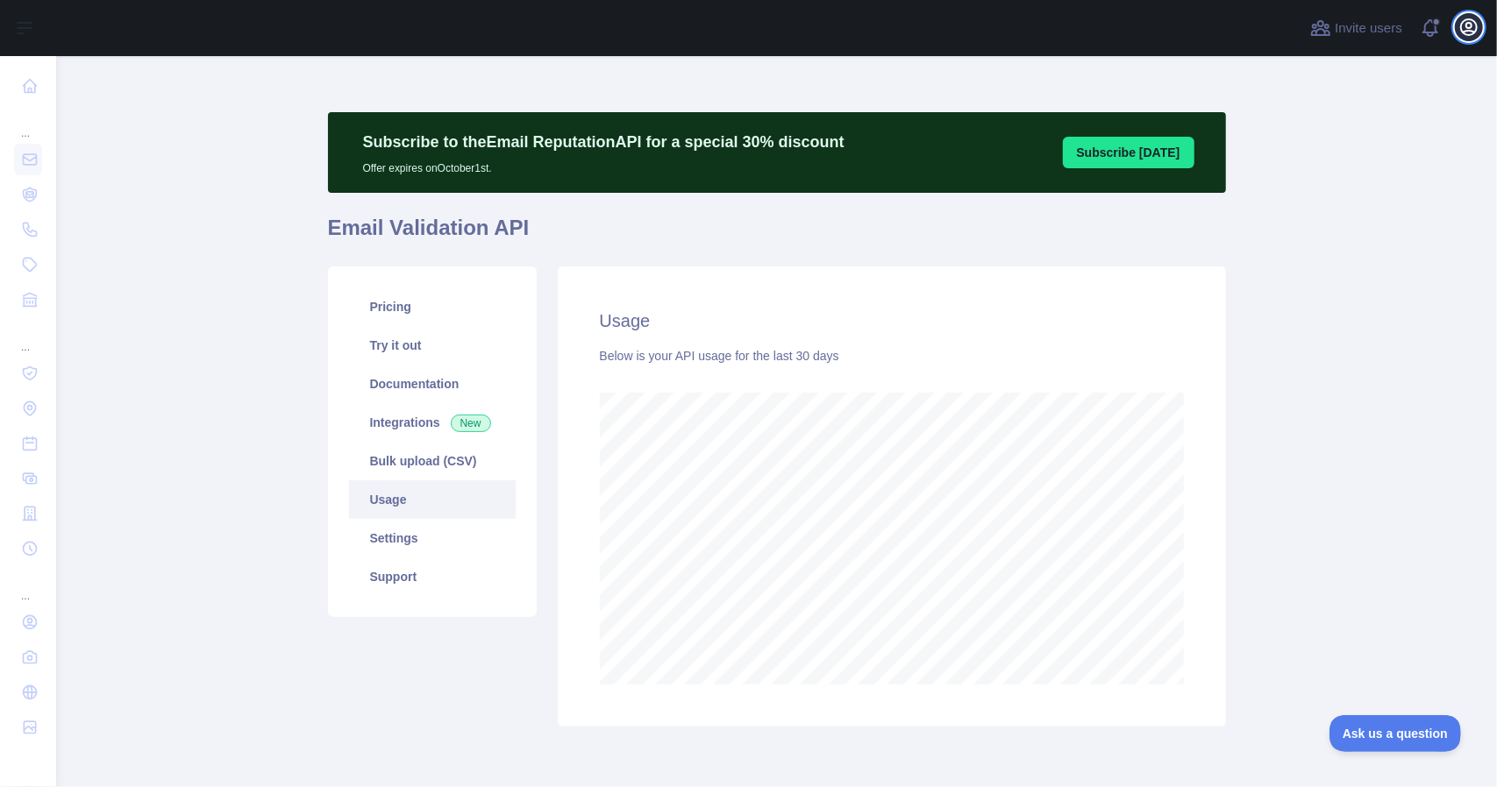
click at [1469, 33] on icon "button" at bounding box center [1468, 27] width 21 height 21
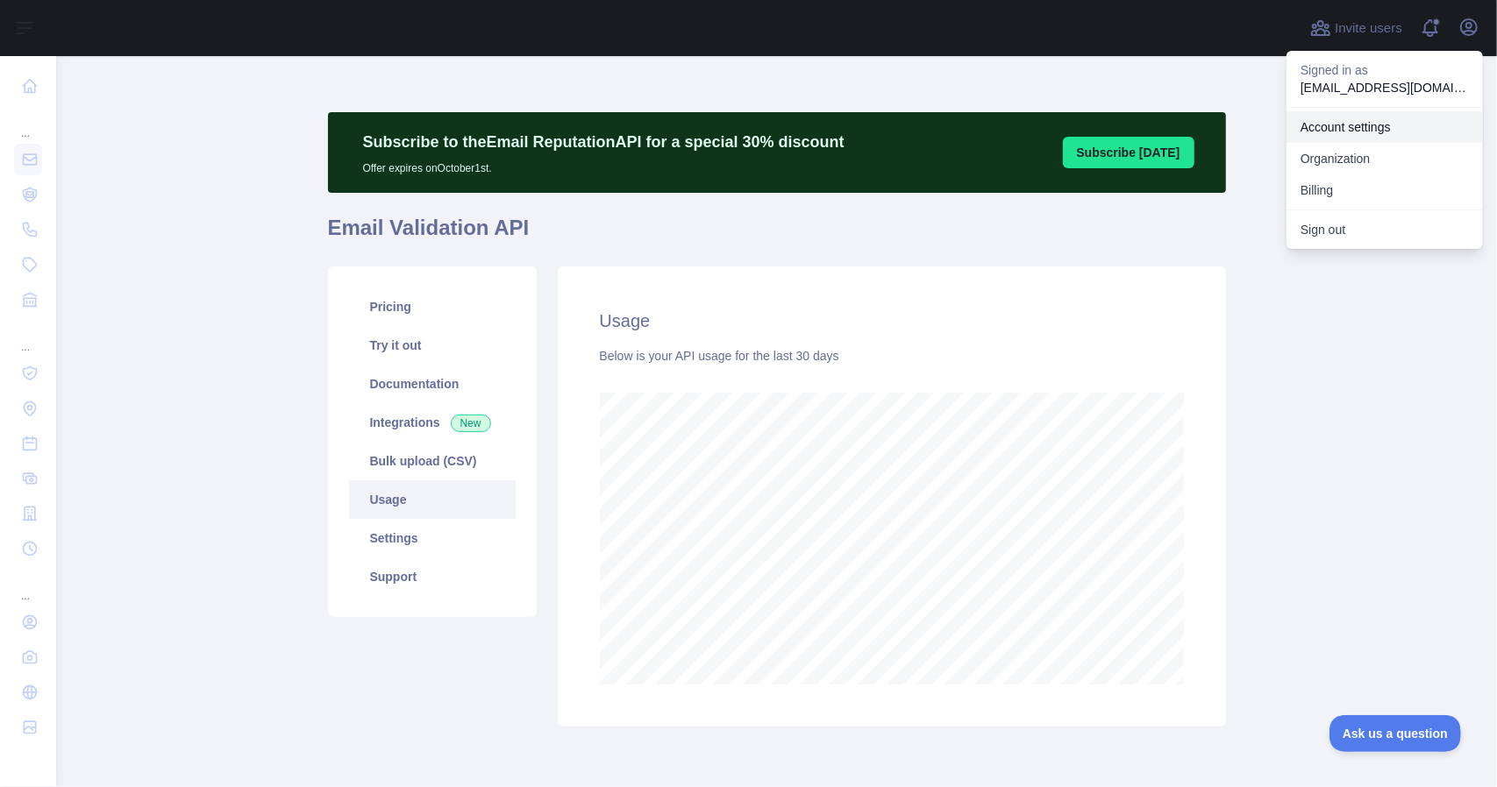
click at [1342, 131] on link "Account settings" at bounding box center [1384, 127] width 196 height 32
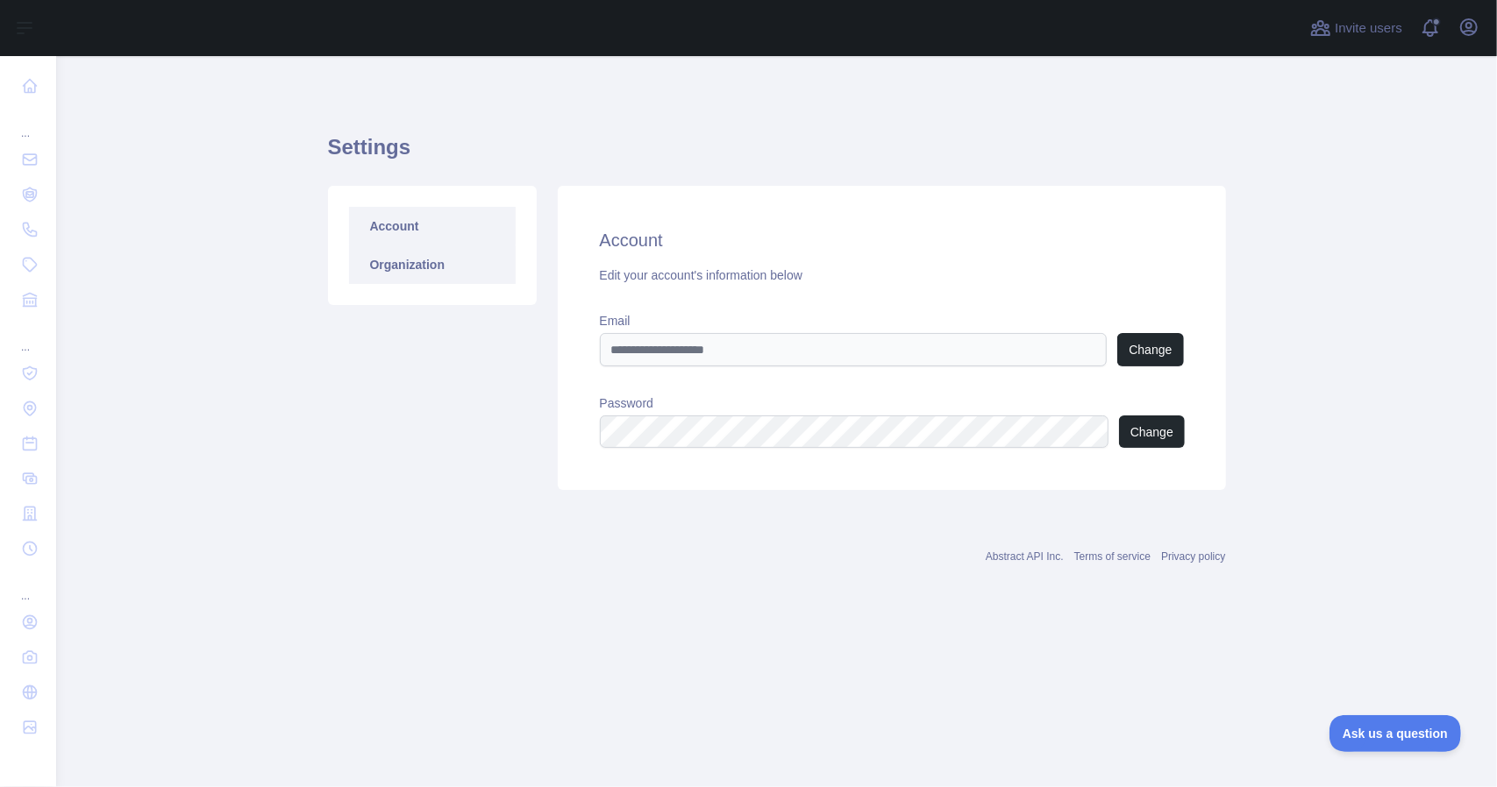
click at [384, 259] on link "Organization" at bounding box center [432, 265] width 167 height 39
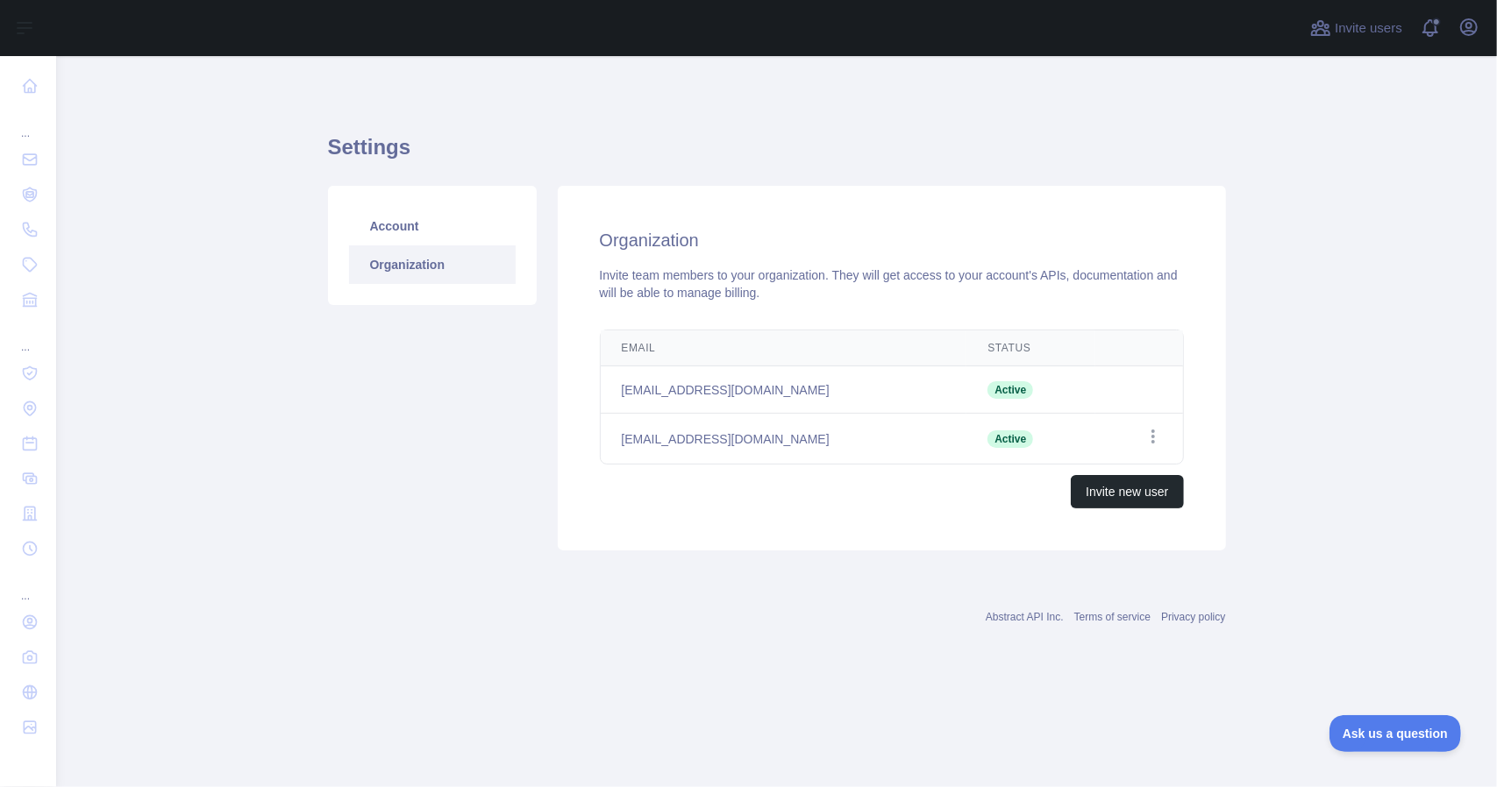
click at [732, 393] on td "[EMAIL_ADDRESS][DOMAIN_NAME]" at bounding box center [784, 390] width 367 height 47
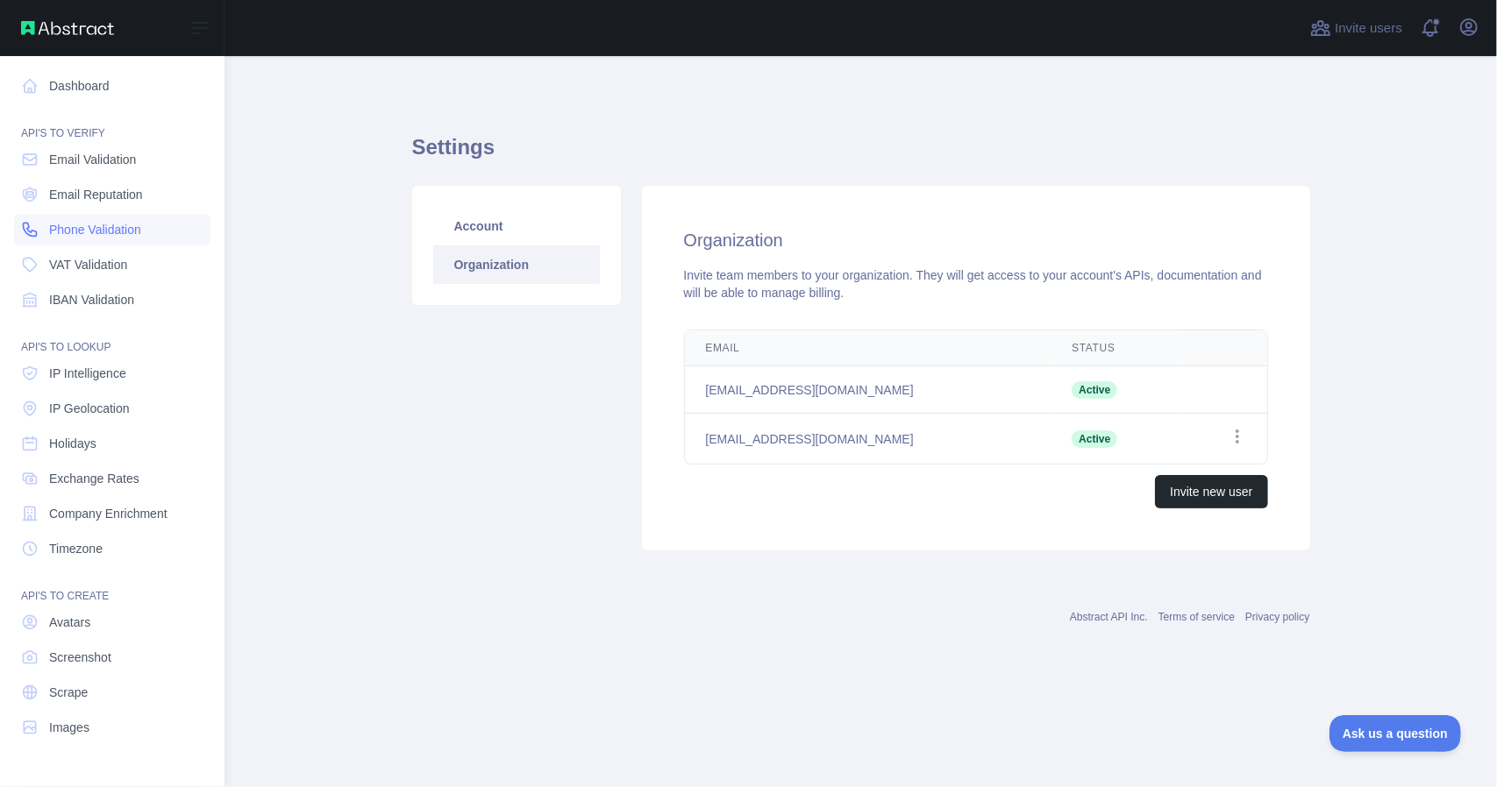
click at [84, 229] on span "Phone Validation" at bounding box center [95, 230] width 92 height 18
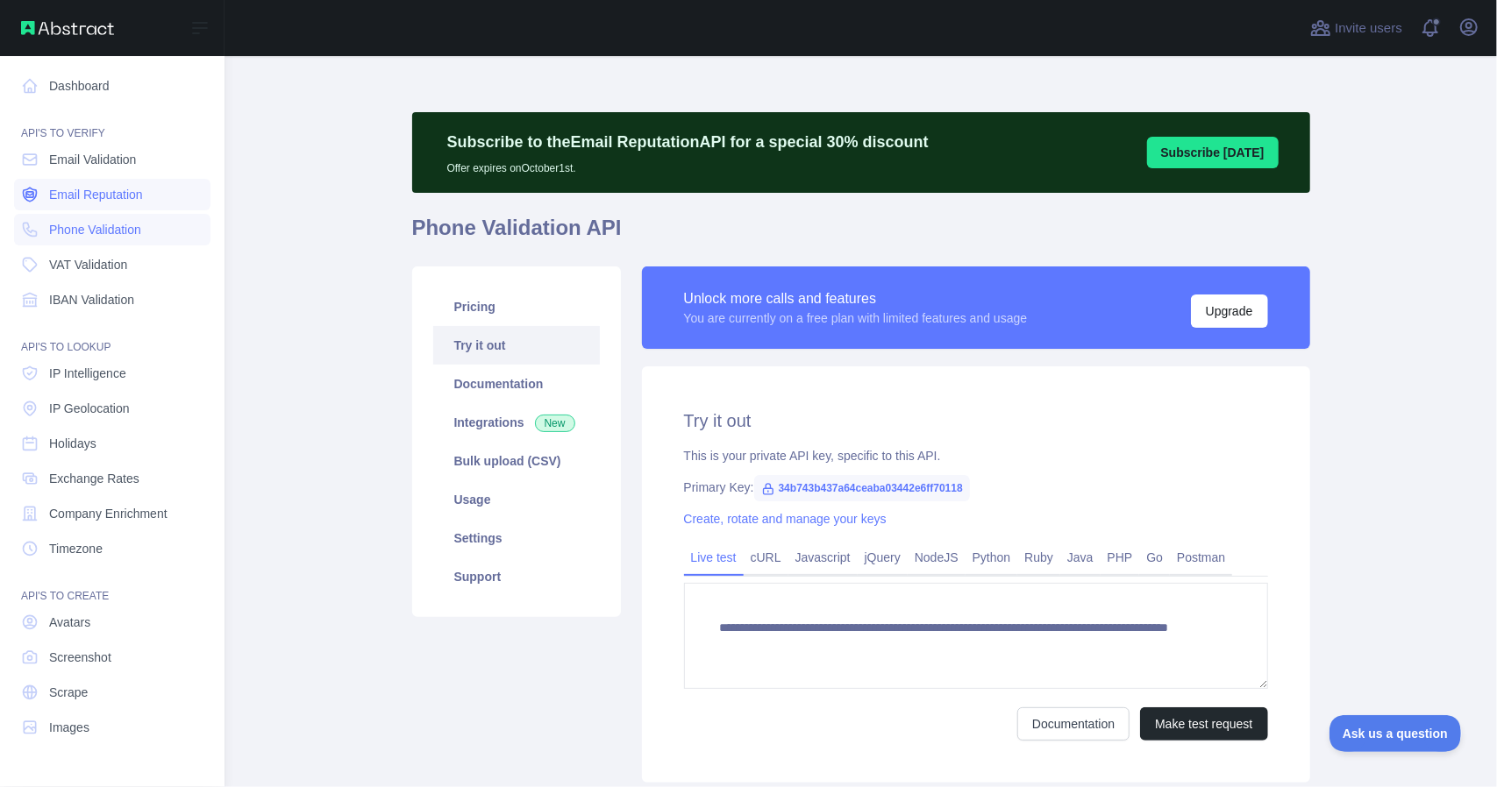
click at [82, 203] on link "Email Reputation" at bounding box center [112, 195] width 196 height 32
click at [91, 166] on span "Email Validation" at bounding box center [92, 160] width 87 height 18
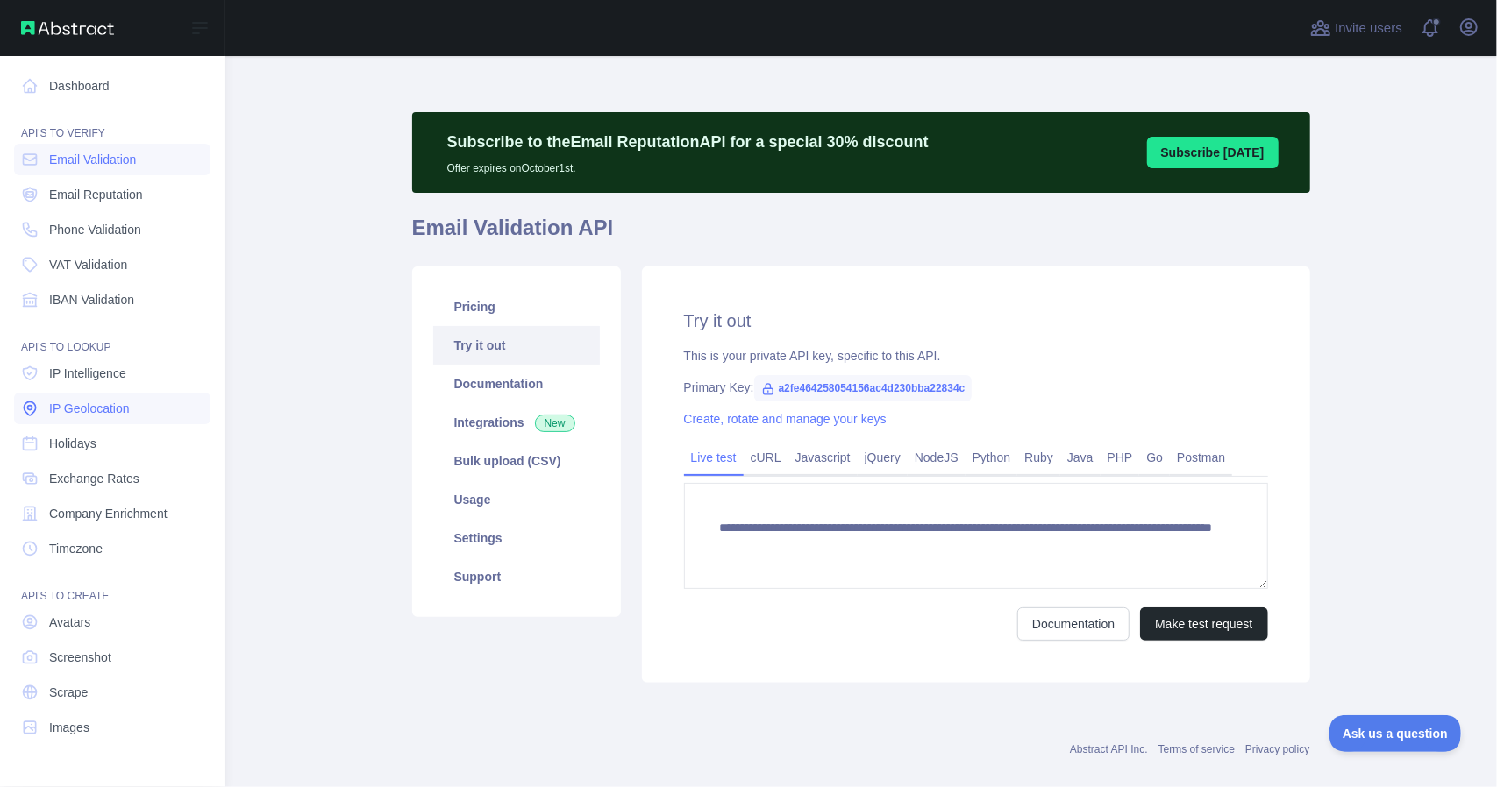
click at [87, 401] on span "IP Geolocation" at bounding box center [89, 409] width 81 height 18
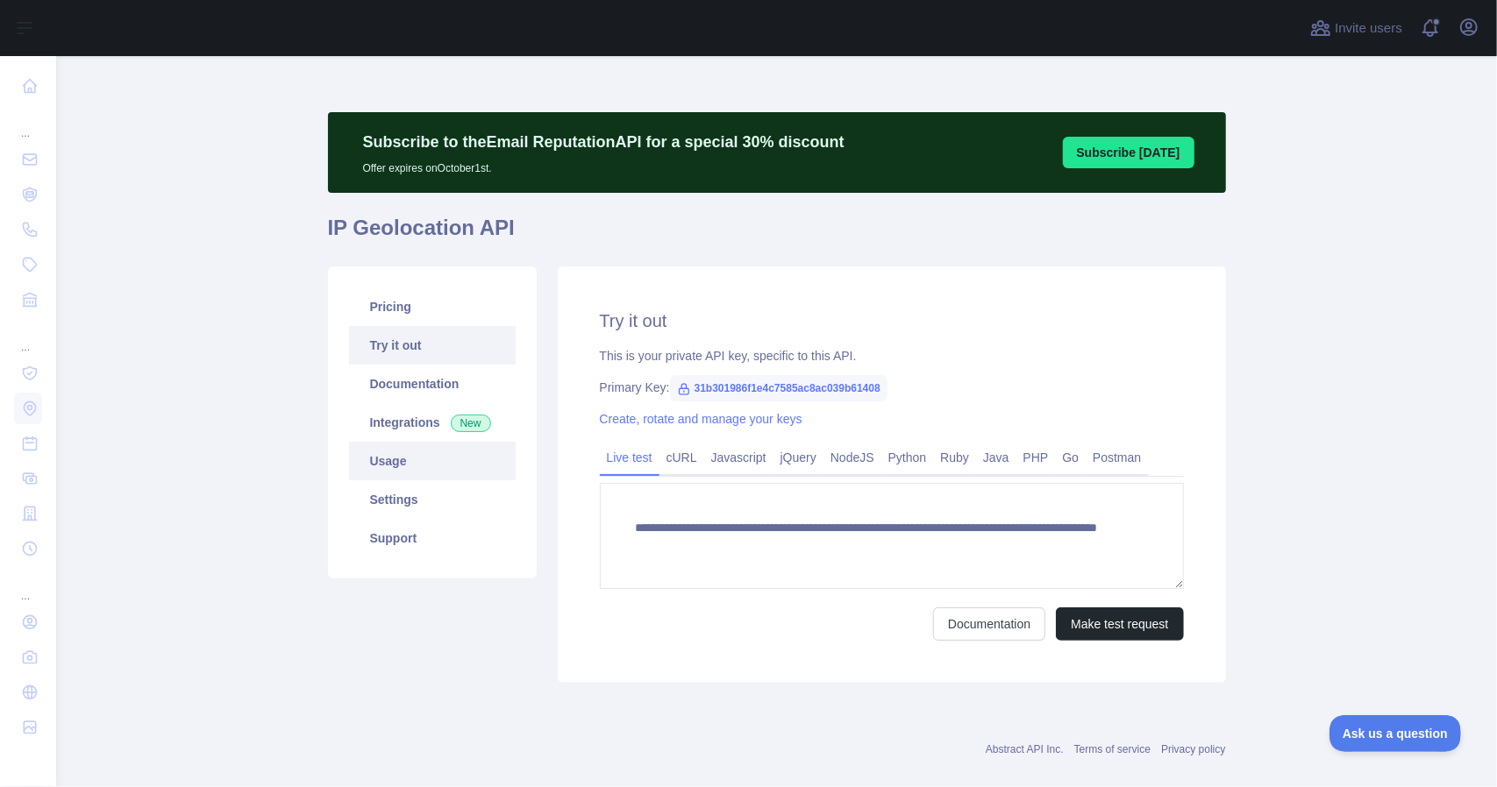
click at [396, 471] on link "Usage" at bounding box center [432, 461] width 167 height 39
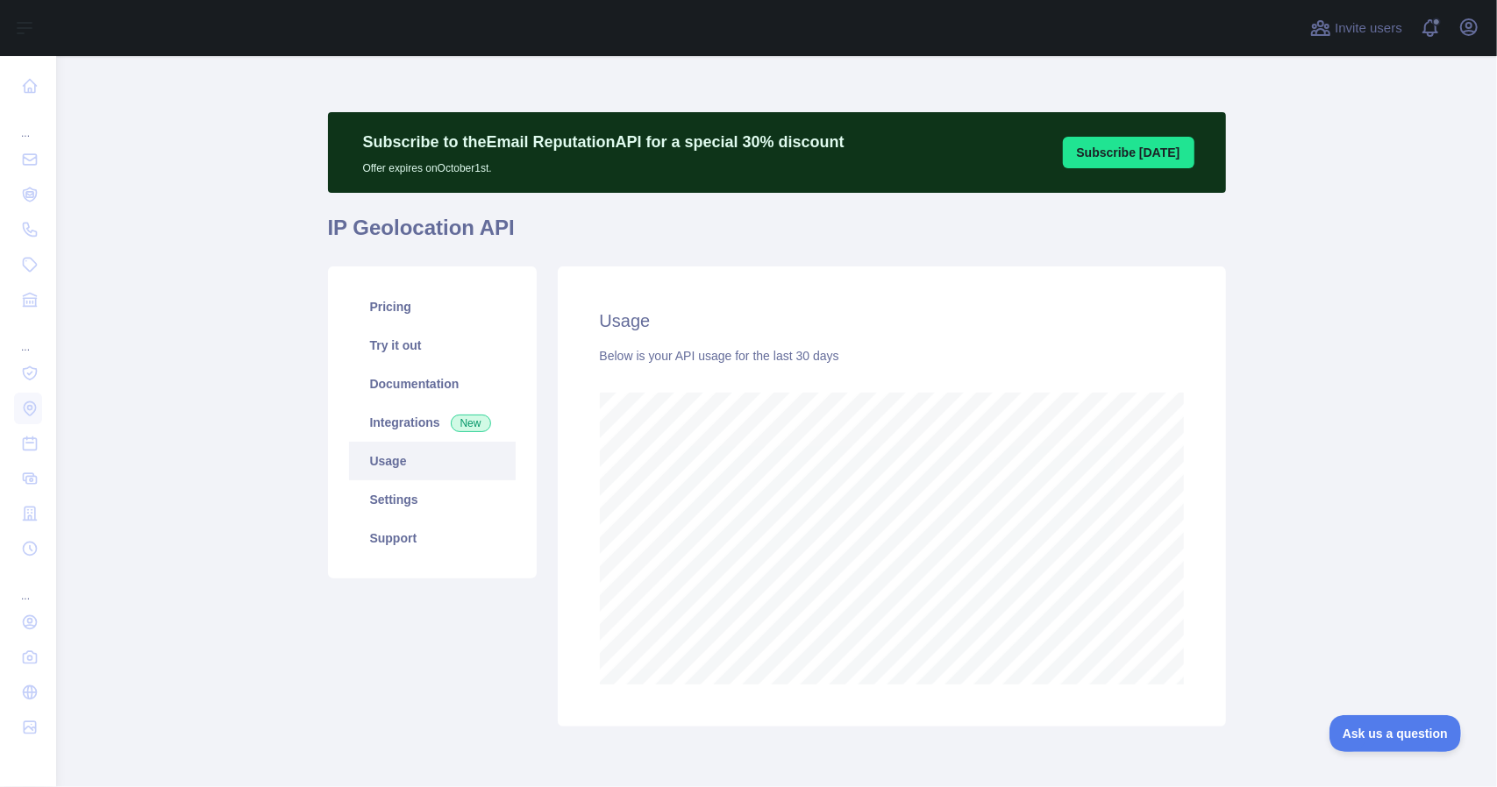
scroll to position [876190, 875662]
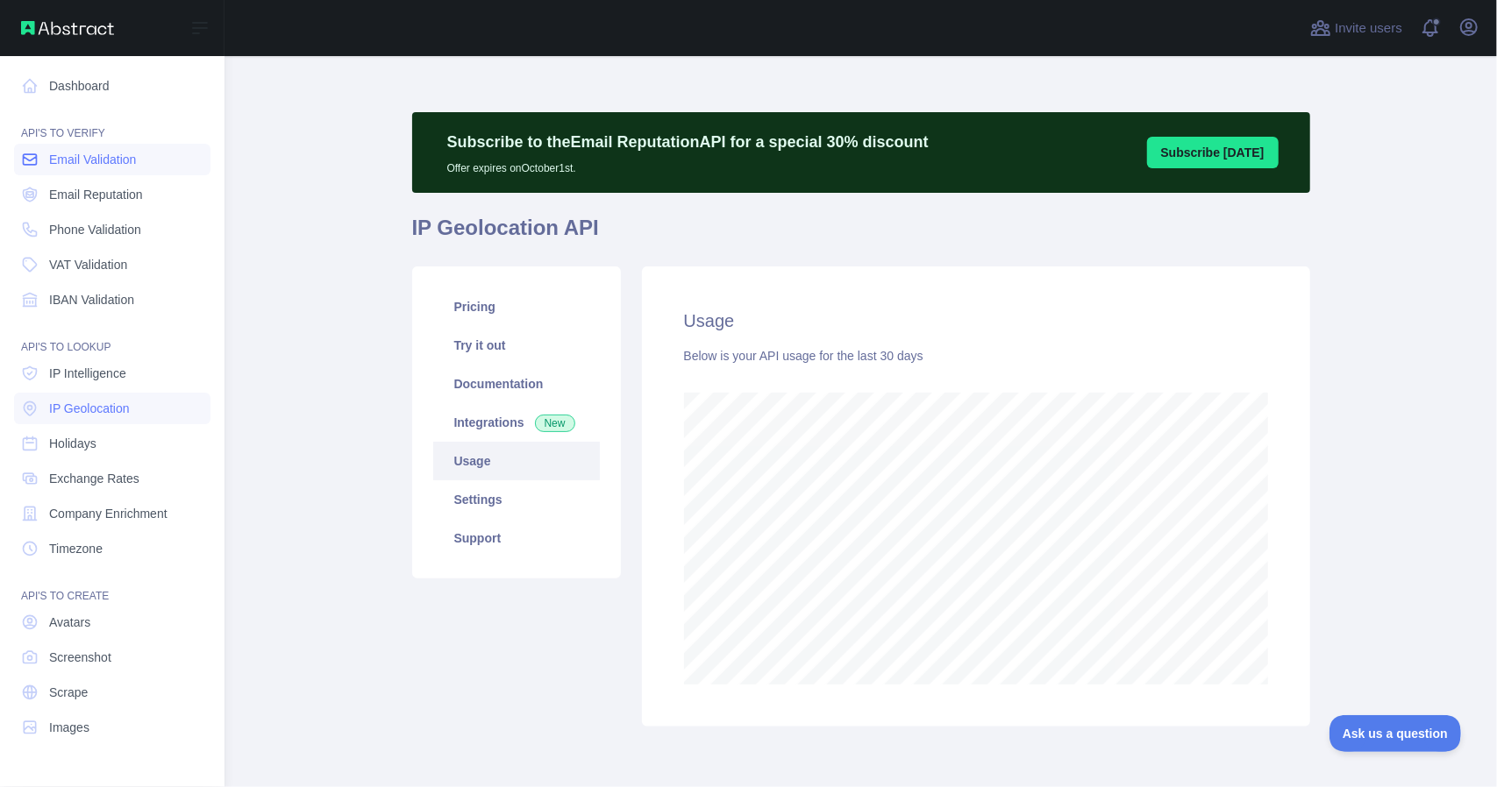
click at [91, 162] on span "Email Validation" at bounding box center [92, 160] width 87 height 18
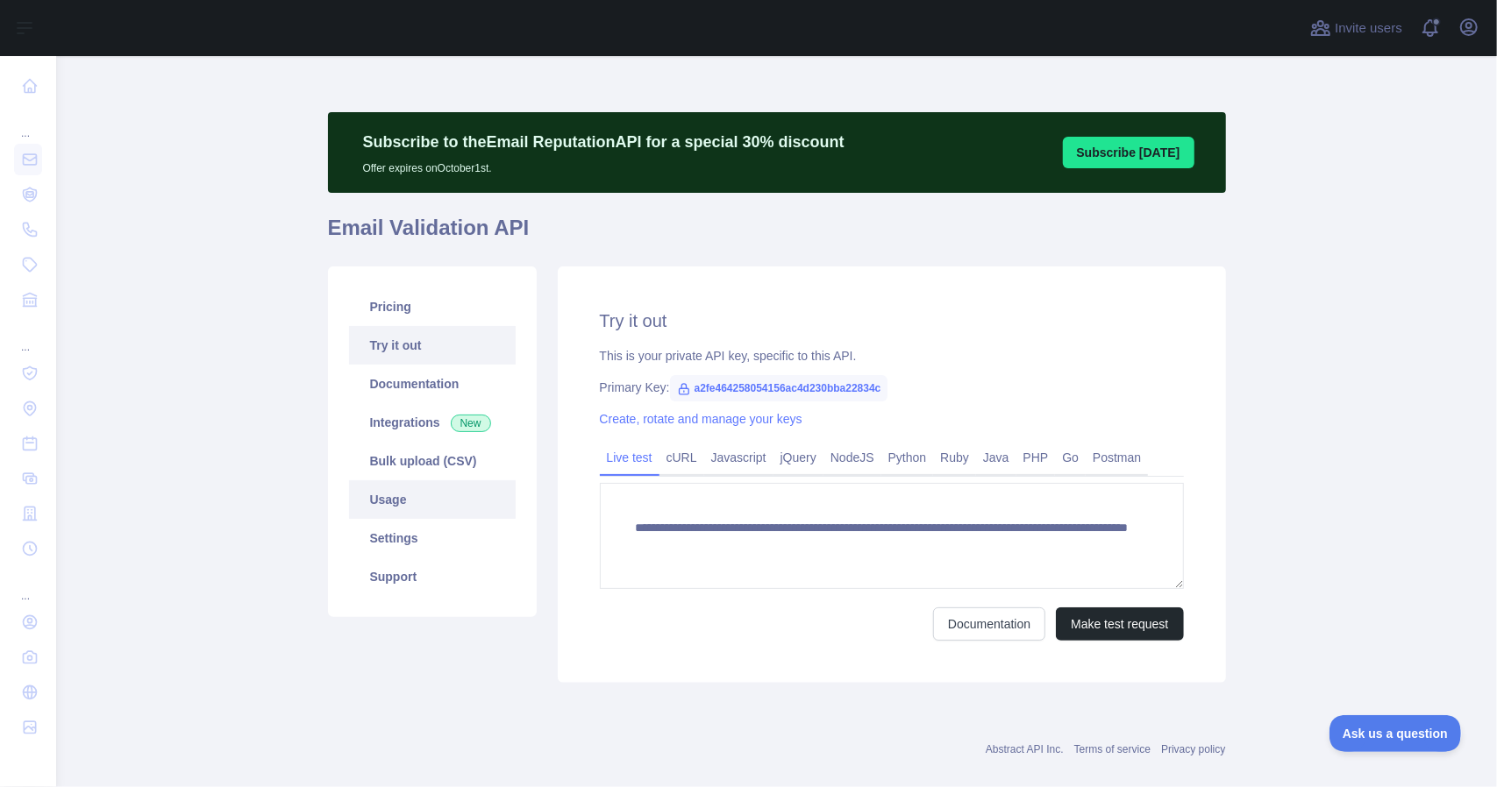
click at [436, 499] on link "Usage" at bounding box center [432, 500] width 167 height 39
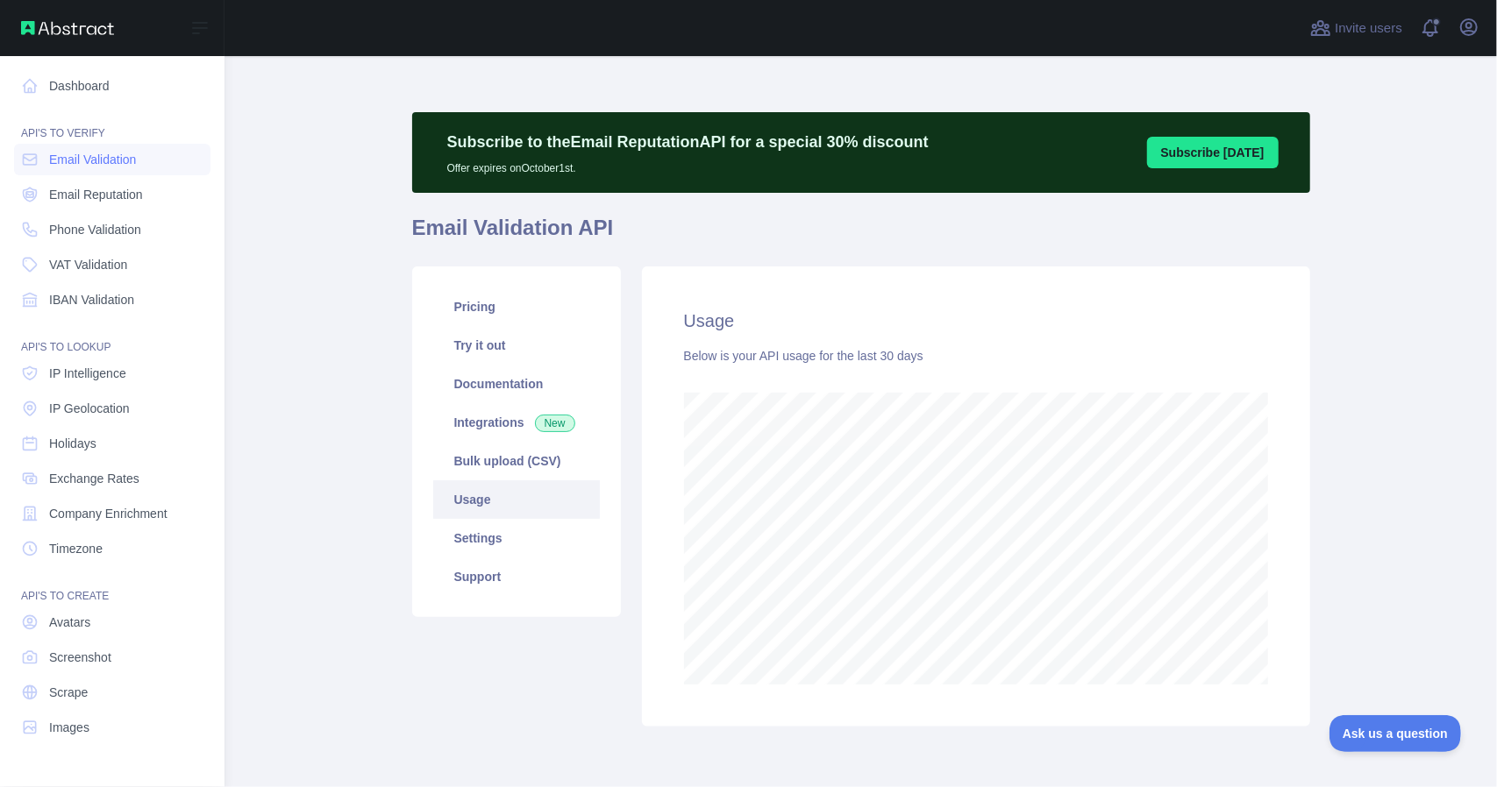
scroll to position [876190, 875662]
click at [100, 227] on span "Phone Validation" at bounding box center [95, 230] width 92 height 18
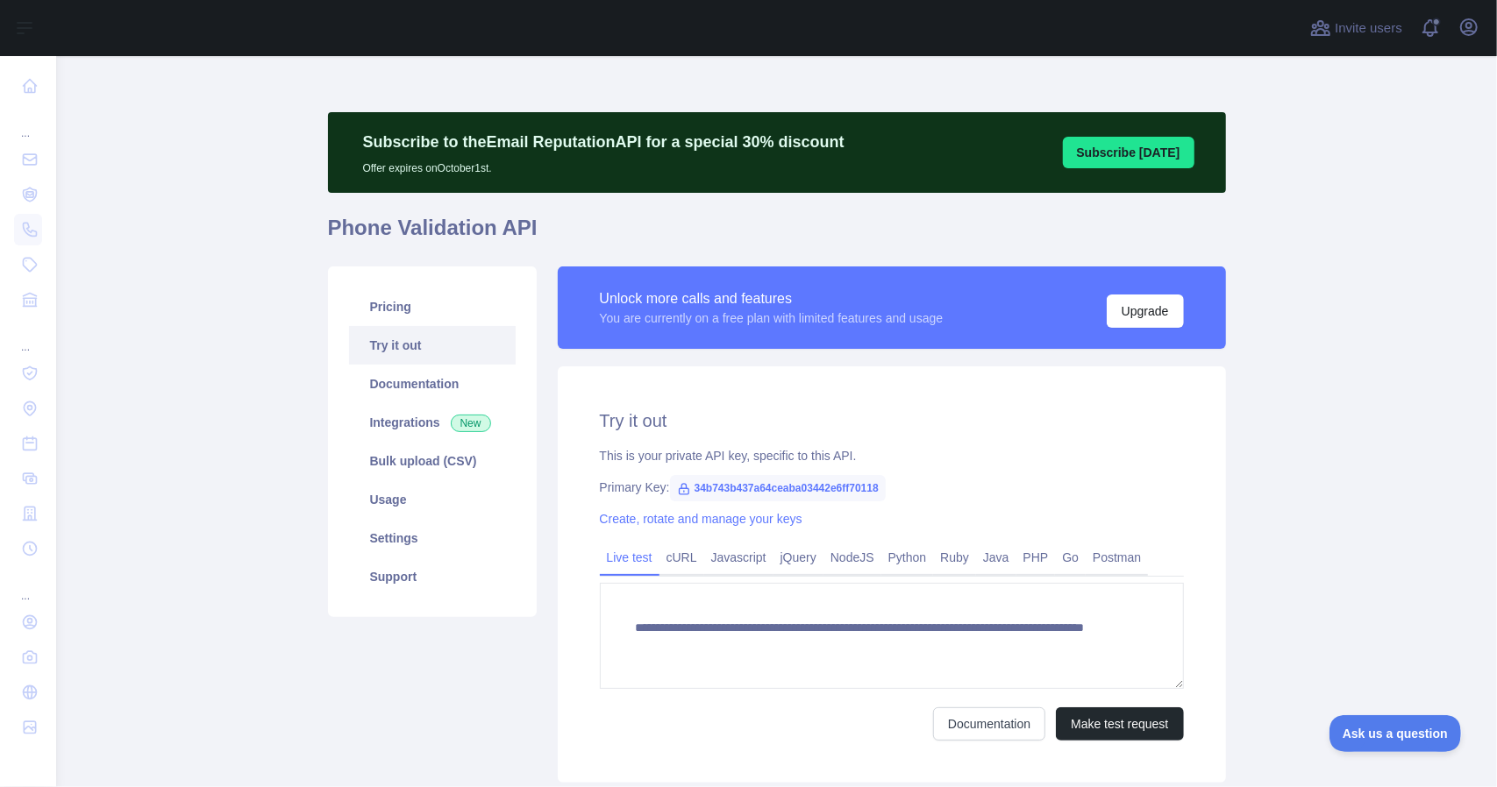
drag, startPoint x: 1468, startPoint y: 248, endPoint x: 1424, endPoint y: 239, distance: 44.7
click at [1466, 246] on main "**********" at bounding box center [776, 421] width 1441 height 731
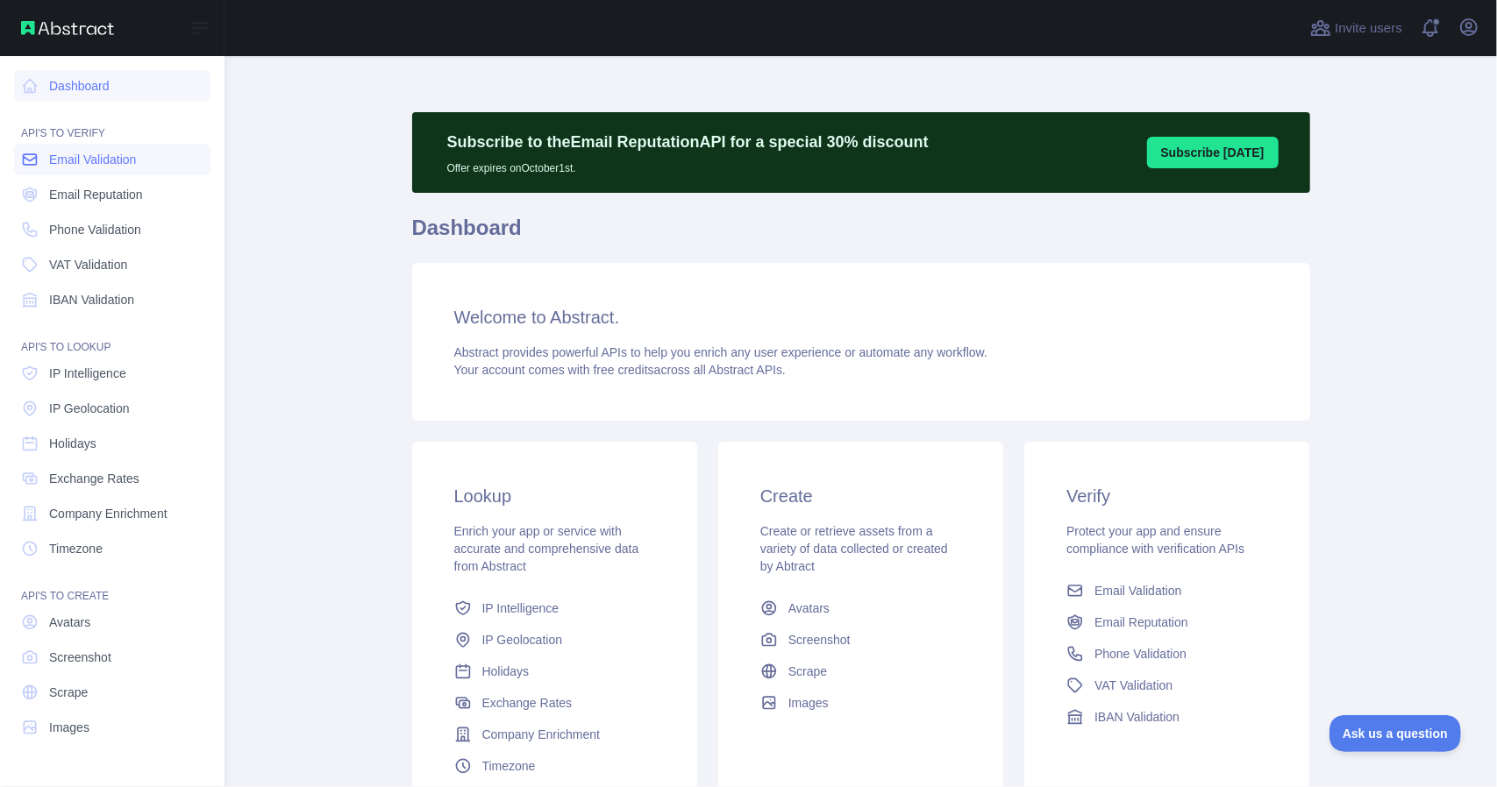
click at [117, 162] on span "Email Validation" at bounding box center [92, 160] width 87 height 18
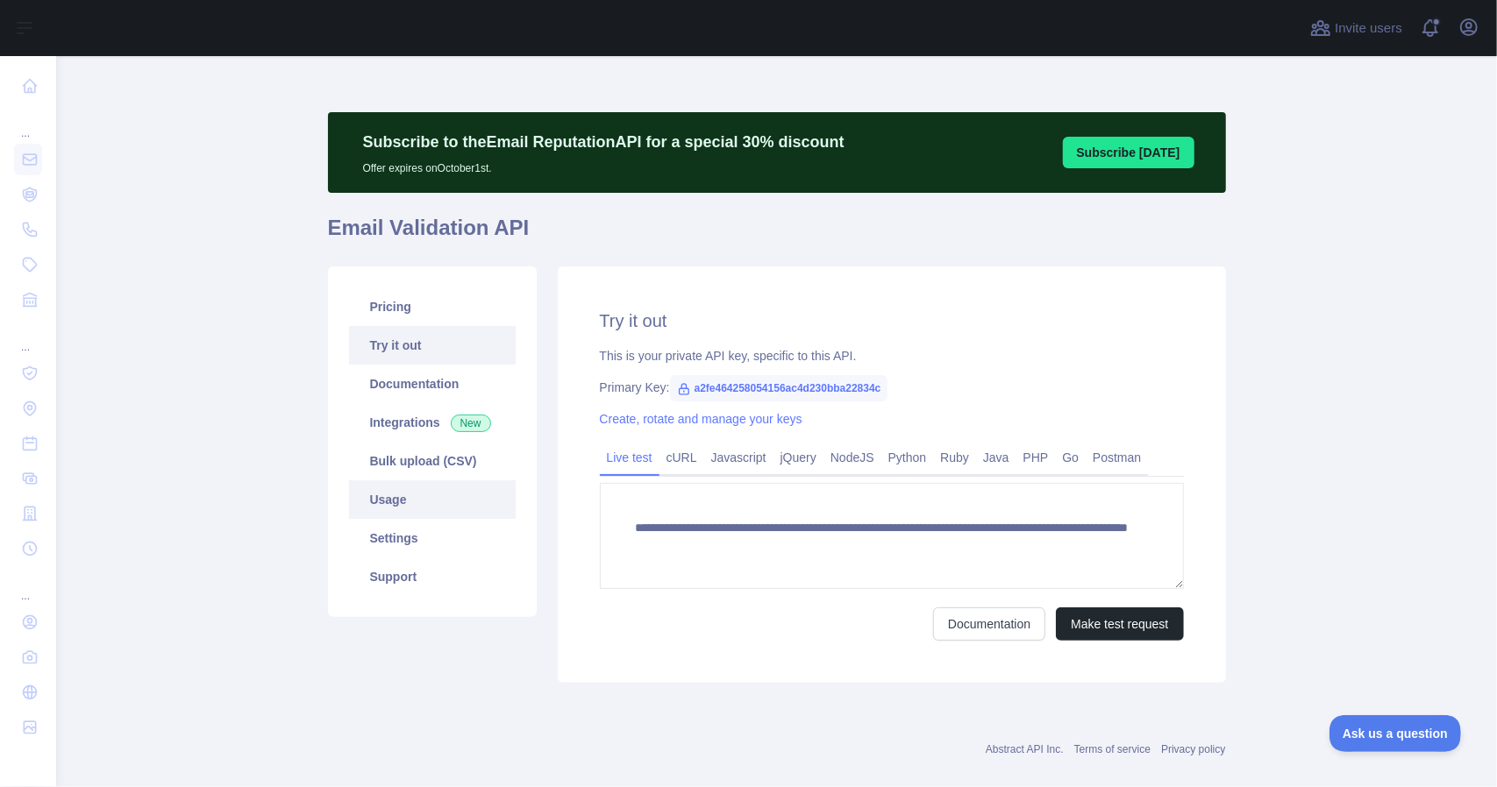
click at [397, 498] on link "Usage" at bounding box center [432, 500] width 167 height 39
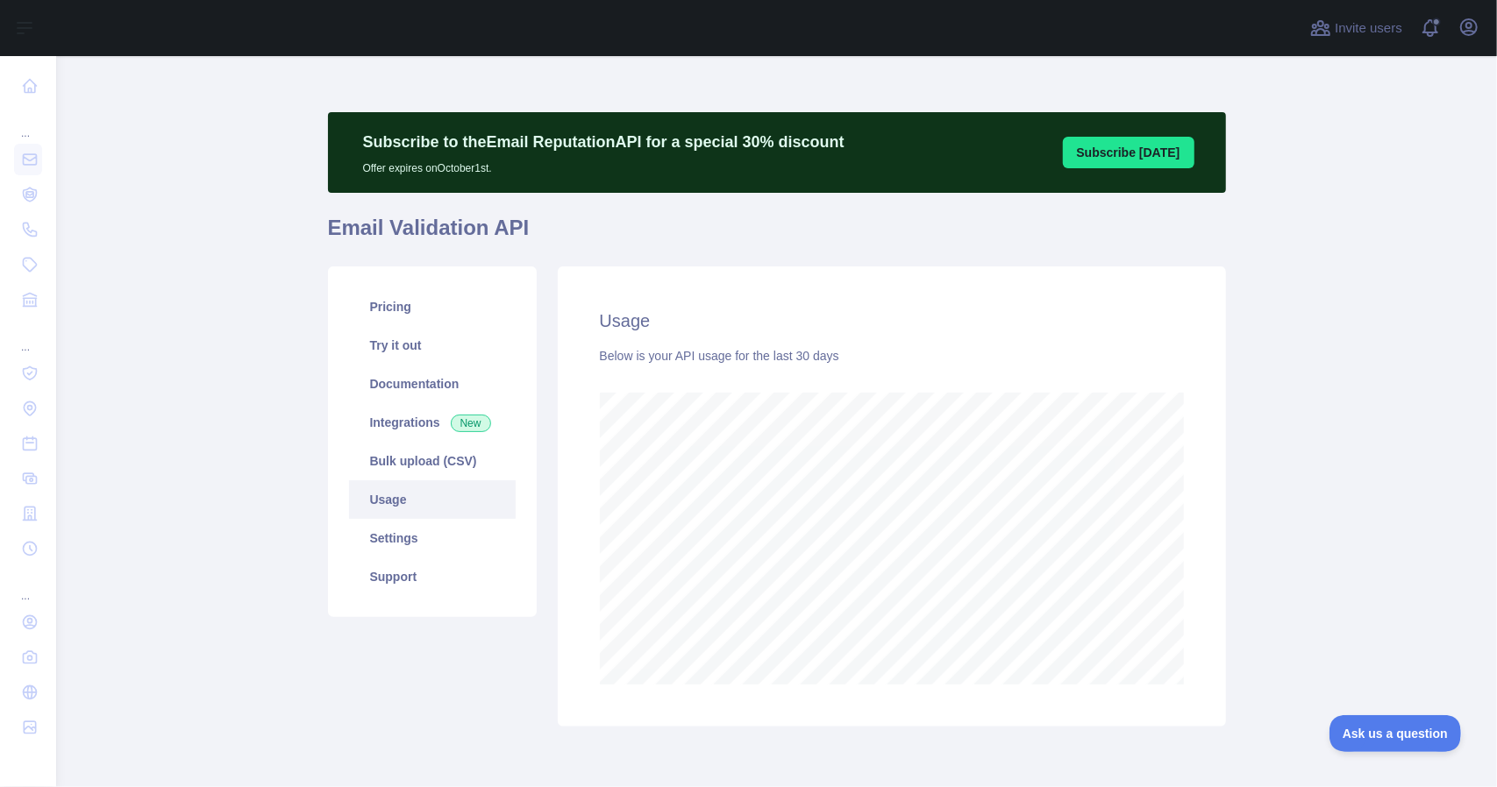
scroll to position [731, 1428]
click at [1476, 24] on icon "button" at bounding box center [1469, 27] width 16 height 16
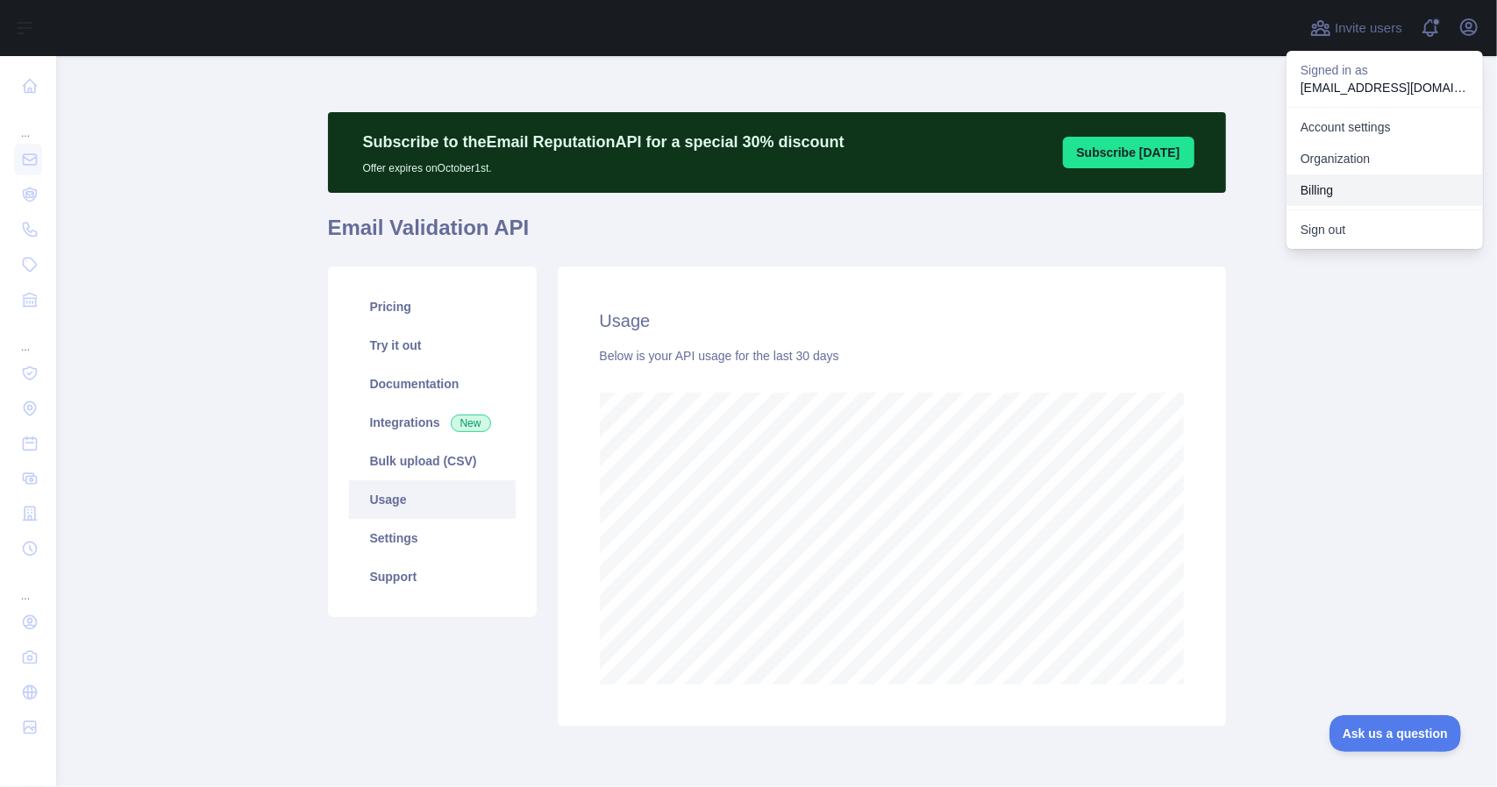
click at [1340, 188] on button "Billing" at bounding box center [1384, 191] width 196 height 32
